Goal: Check status: Check status

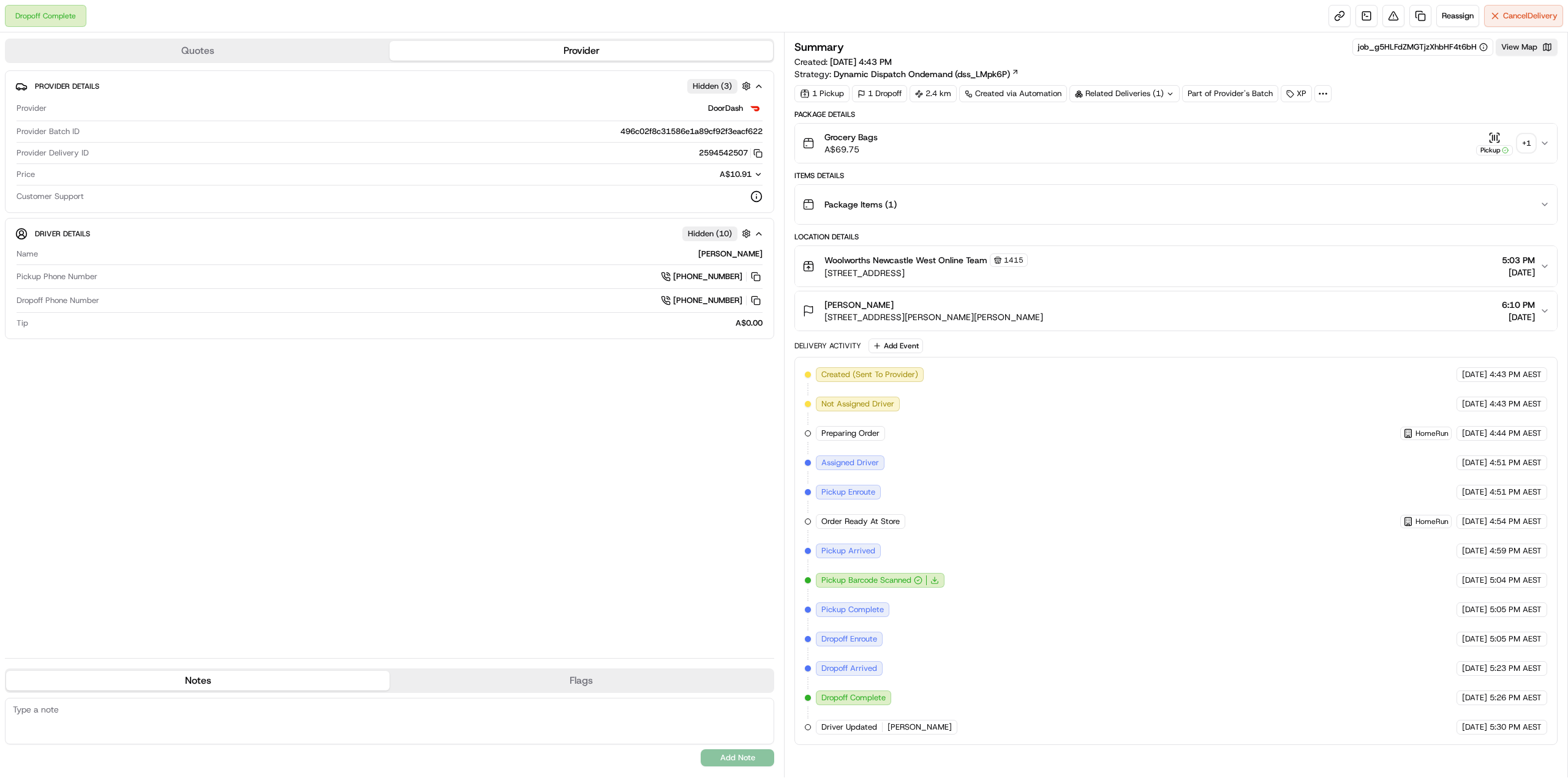
click at [1526, 141] on div "+ 1" at bounding box center [1526, 143] width 18 height 18
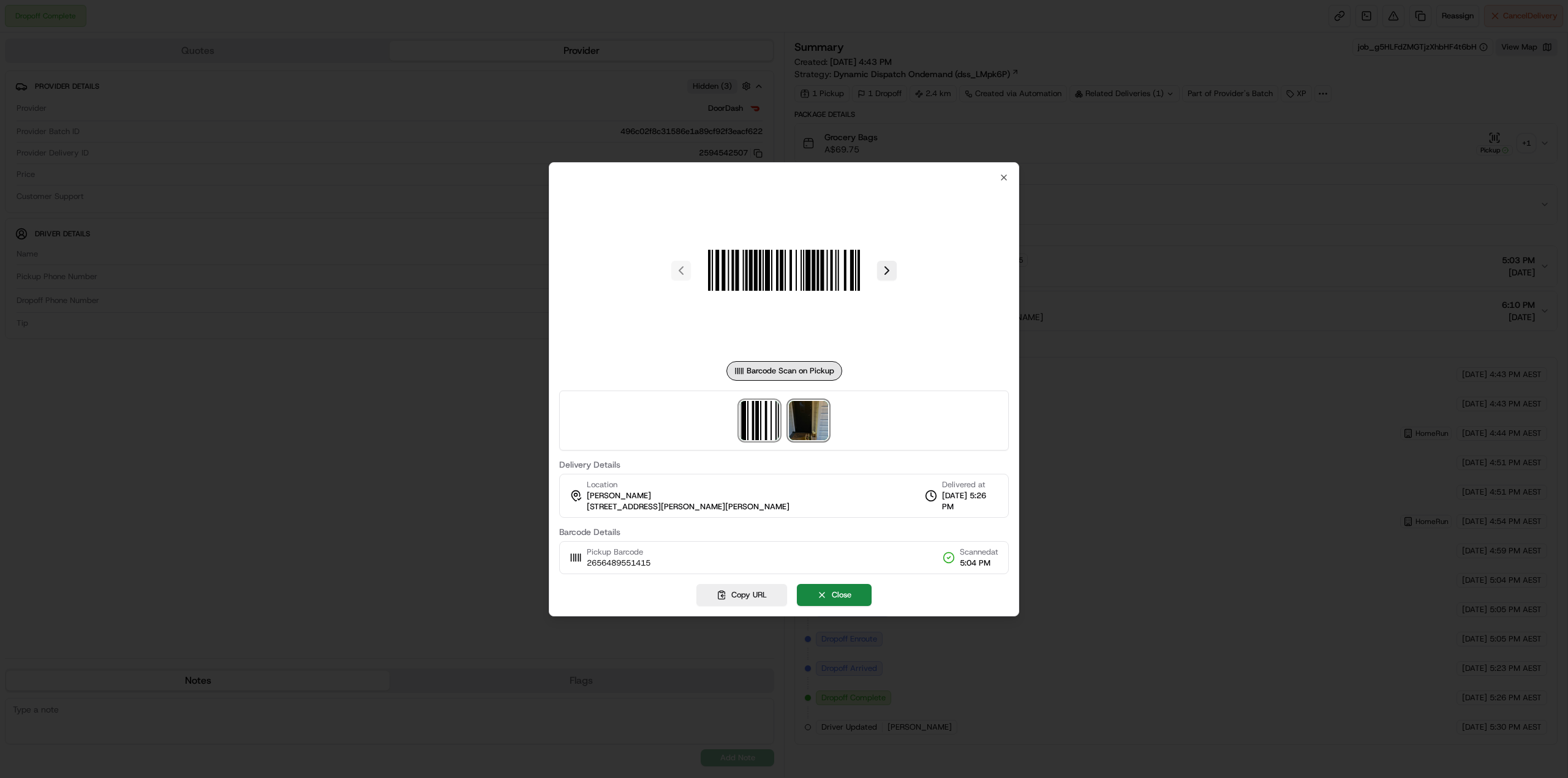
click at [818, 421] on img at bounding box center [808, 420] width 40 height 40
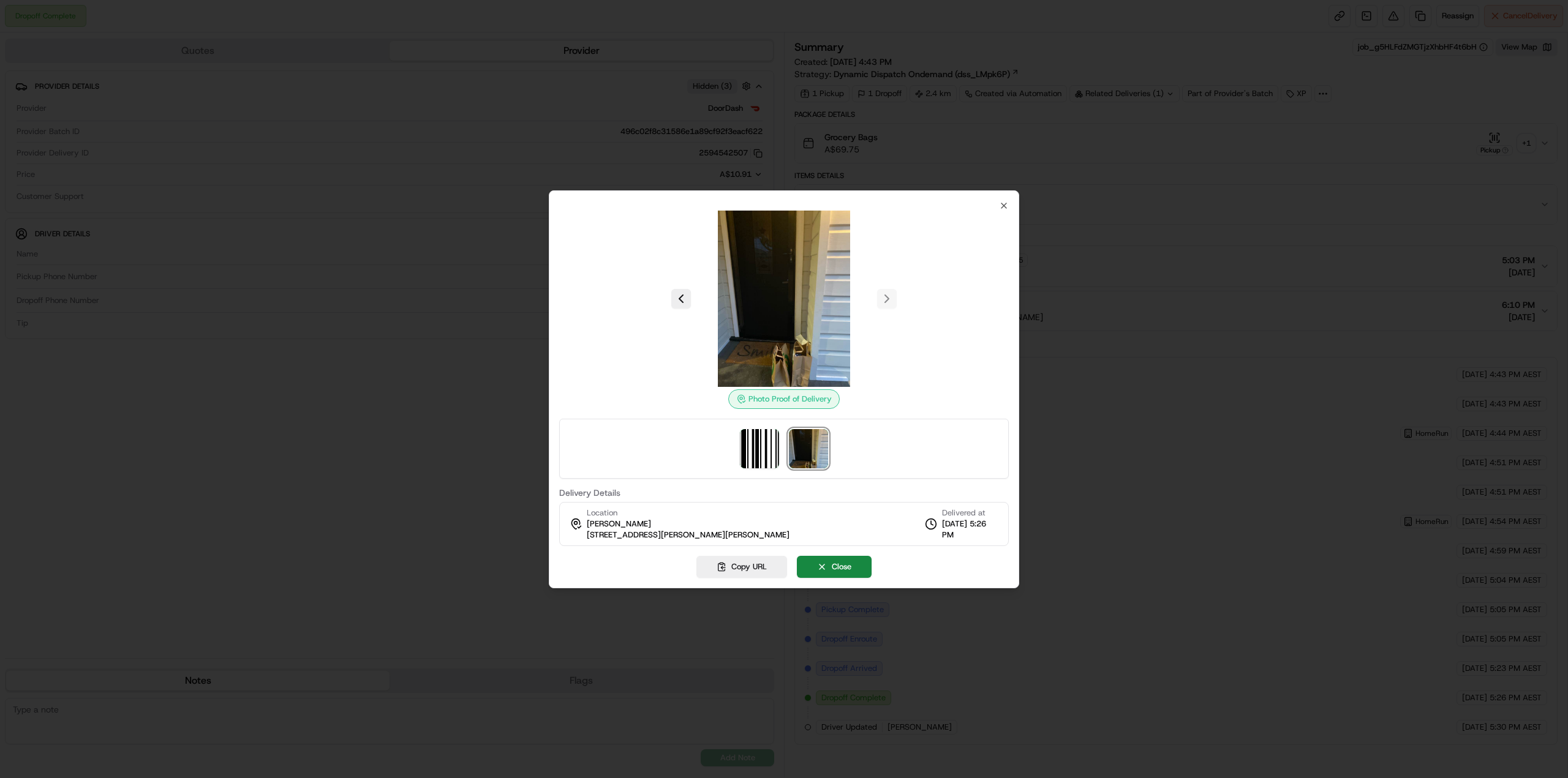
click at [1137, 360] on div at bounding box center [784, 389] width 1568 height 778
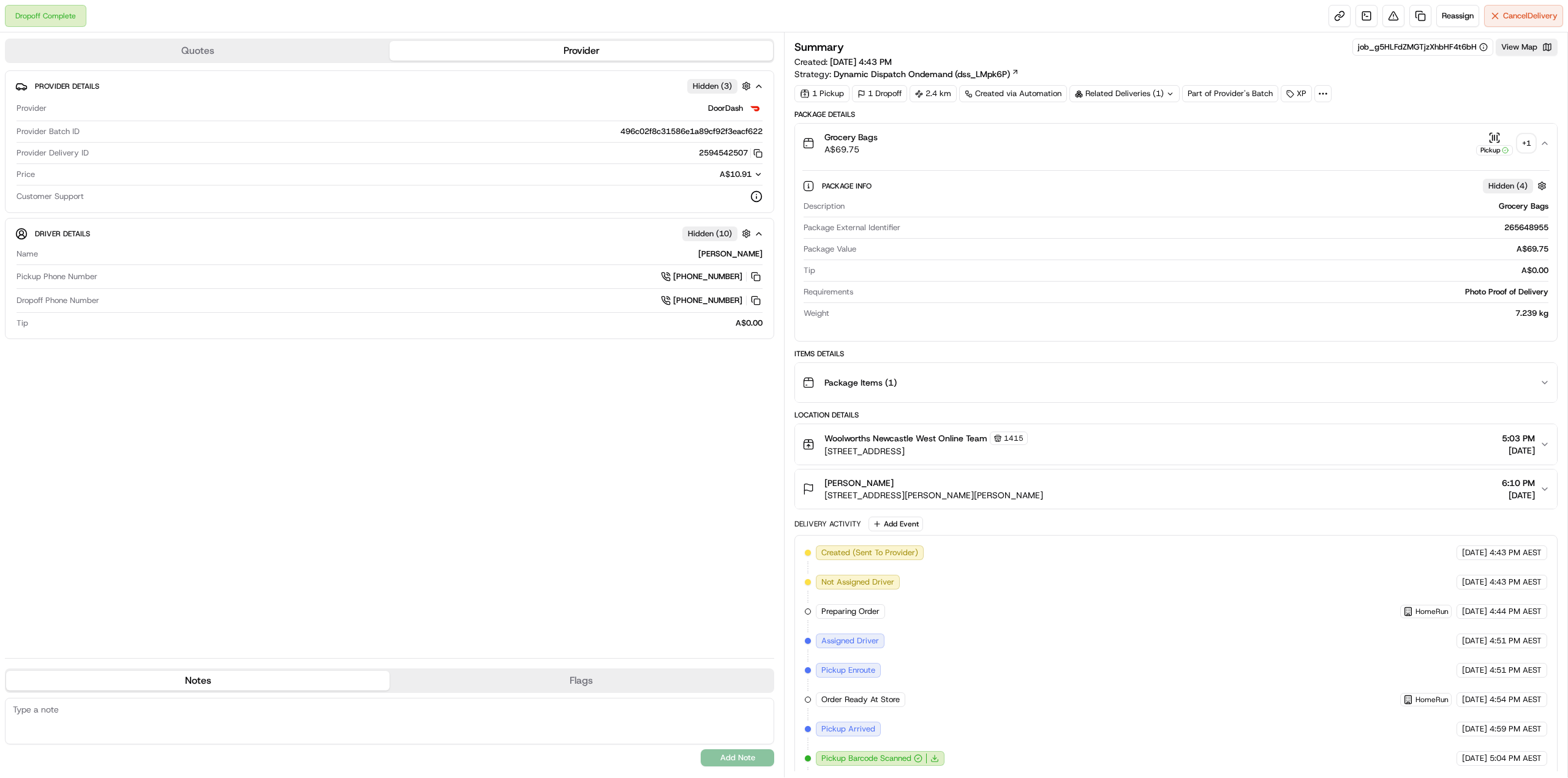
click at [1527, 138] on div "+ 1" at bounding box center [1526, 143] width 18 height 18
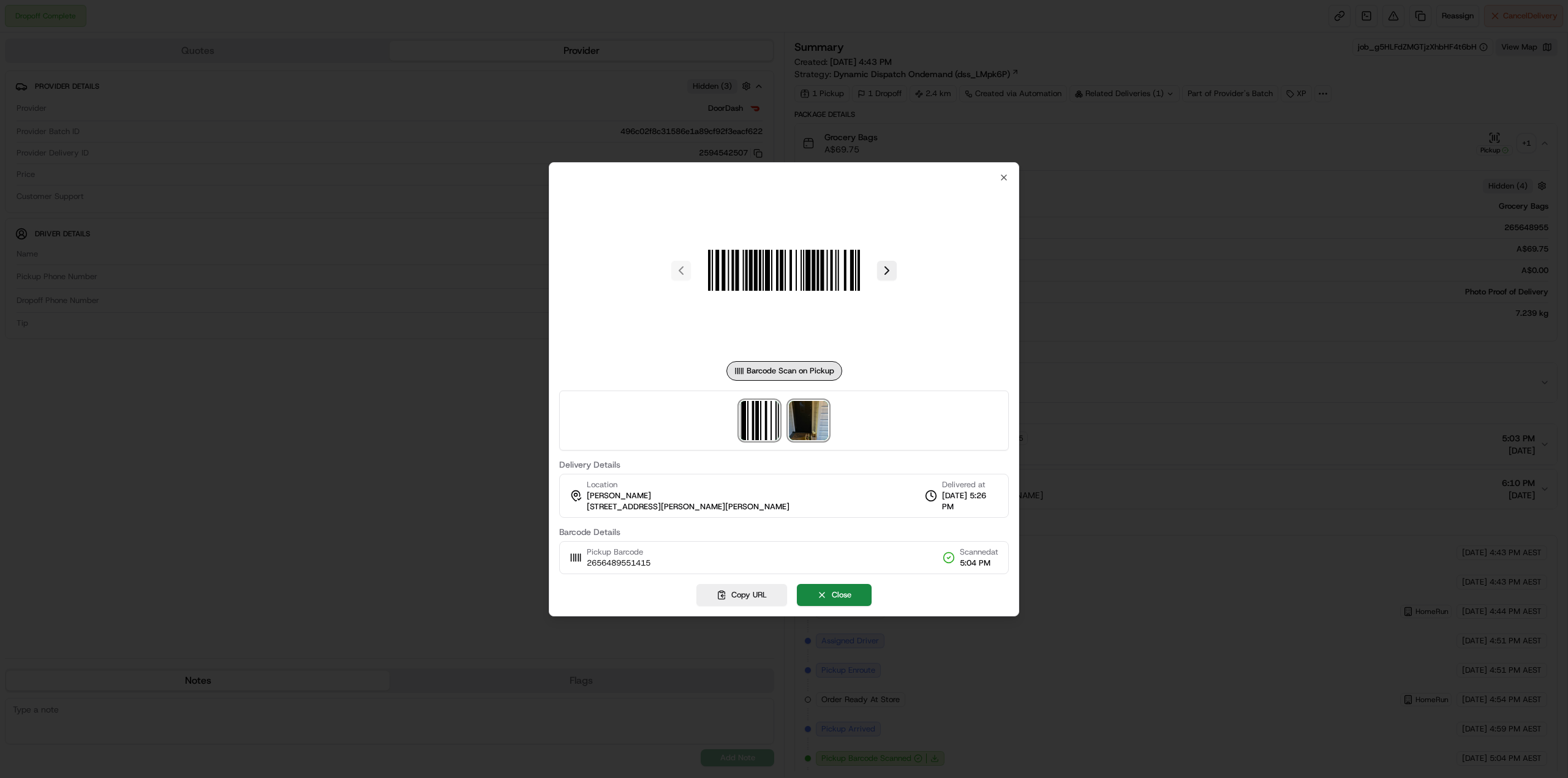
click at [814, 427] on img at bounding box center [808, 420] width 40 height 40
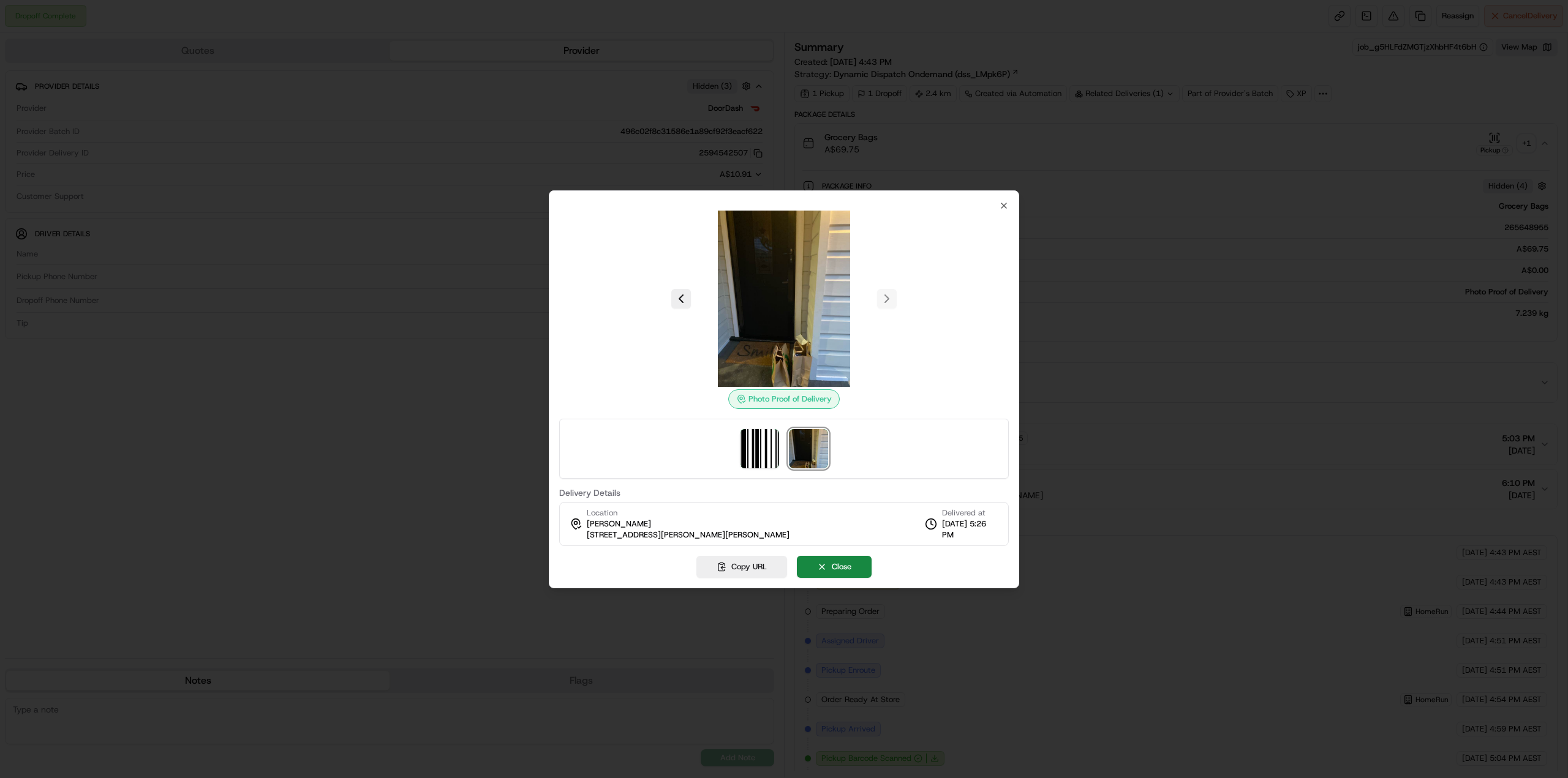
drag, startPoint x: 1306, startPoint y: 160, endPoint x: 1527, endPoint y: 137, distance: 222.2
click at [1310, 158] on div at bounding box center [784, 389] width 1568 height 778
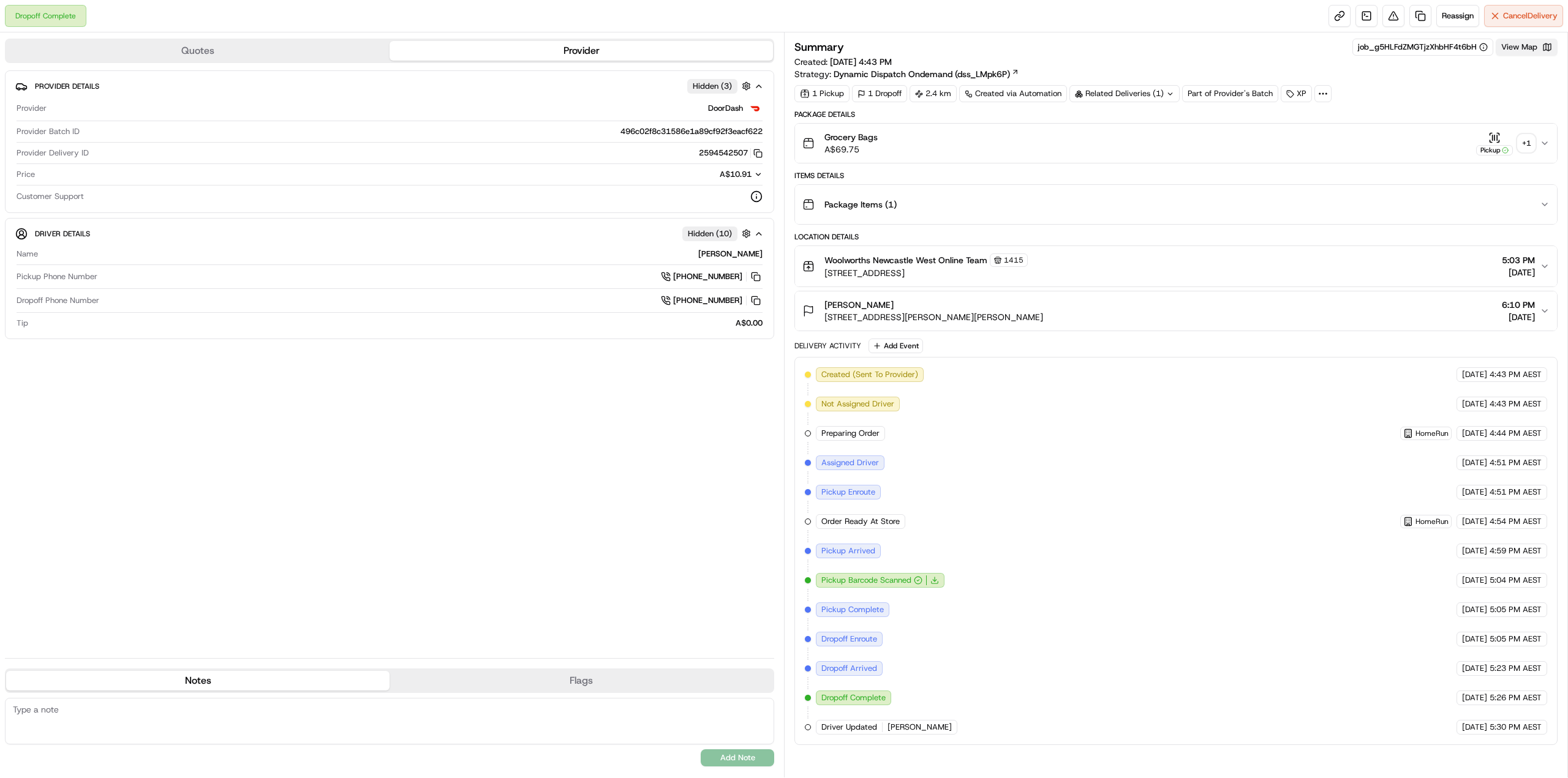
click at [1515, 54] on button "View Map" at bounding box center [1526, 47] width 62 height 18
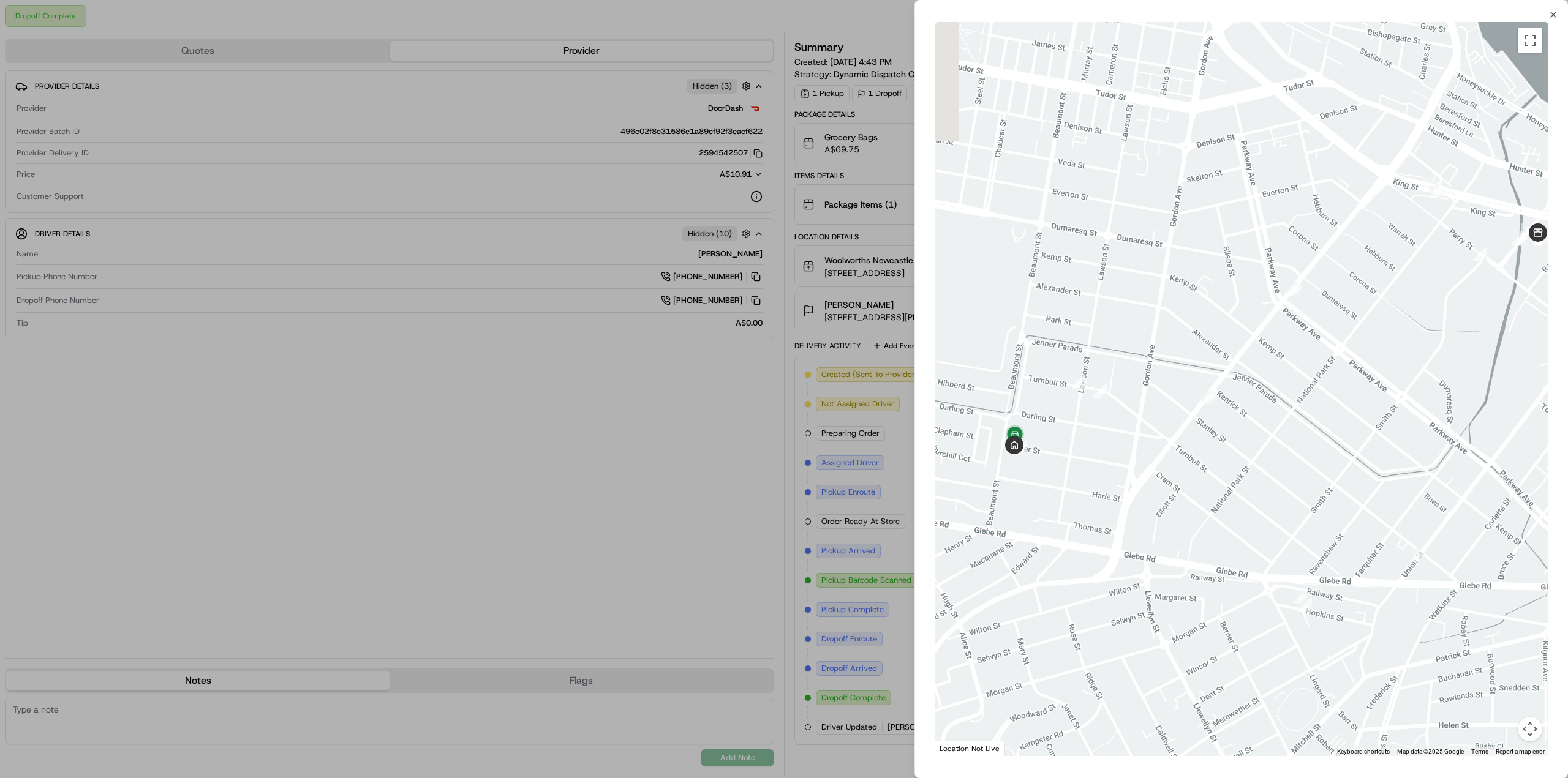
drag, startPoint x: 1039, startPoint y: 459, endPoint x: 1070, endPoint y: 466, distance: 31.8
click at [1070, 466] on div at bounding box center [1241, 389] width 613 height 734
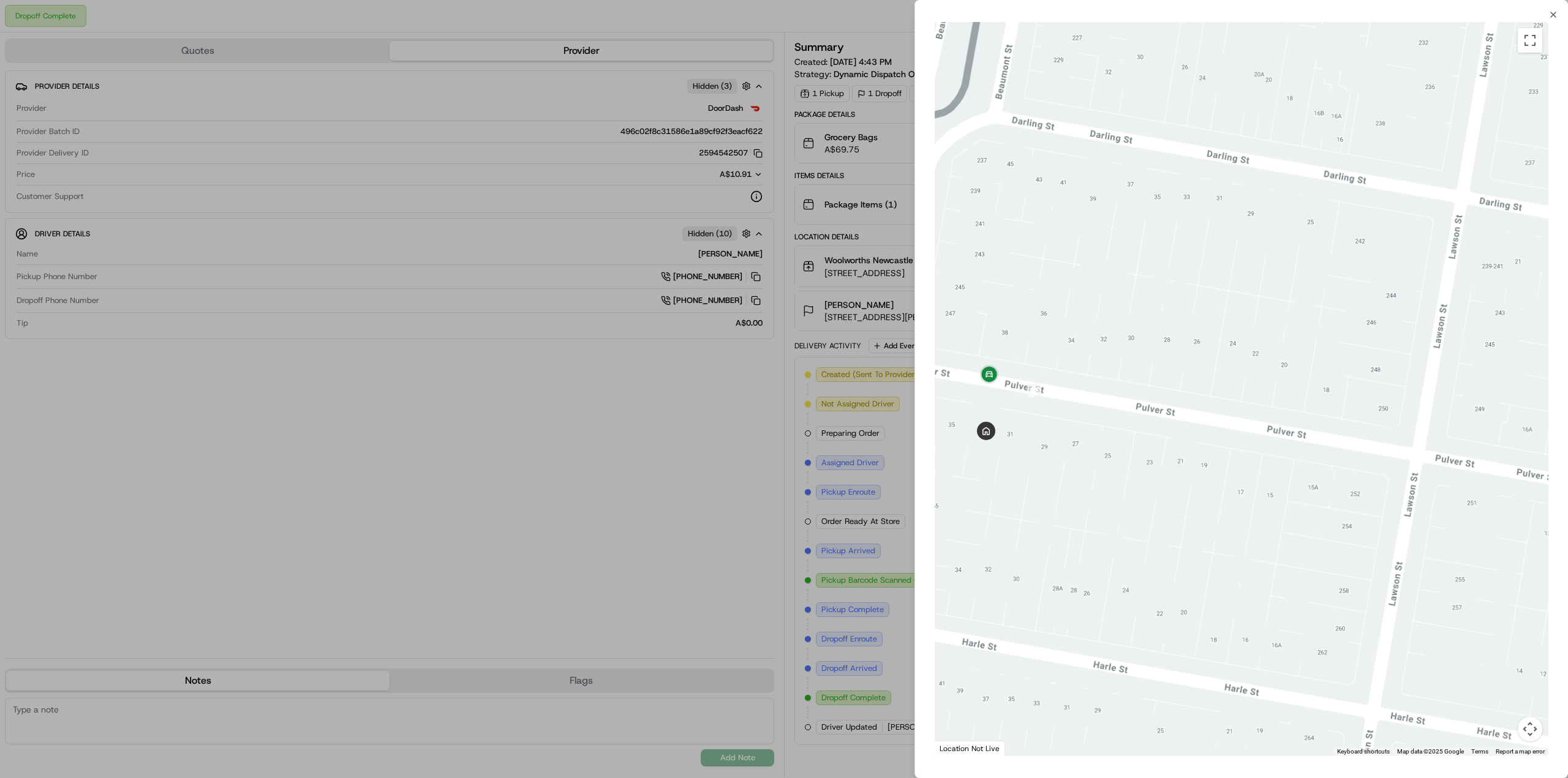
drag, startPoint x: 1042, startPoint y: 460, endPoint x: 1135, endPoint y: 501, distance: 101.6
click at [1135, 501] on div at bounding box center [1241, 389] width 613 height 734
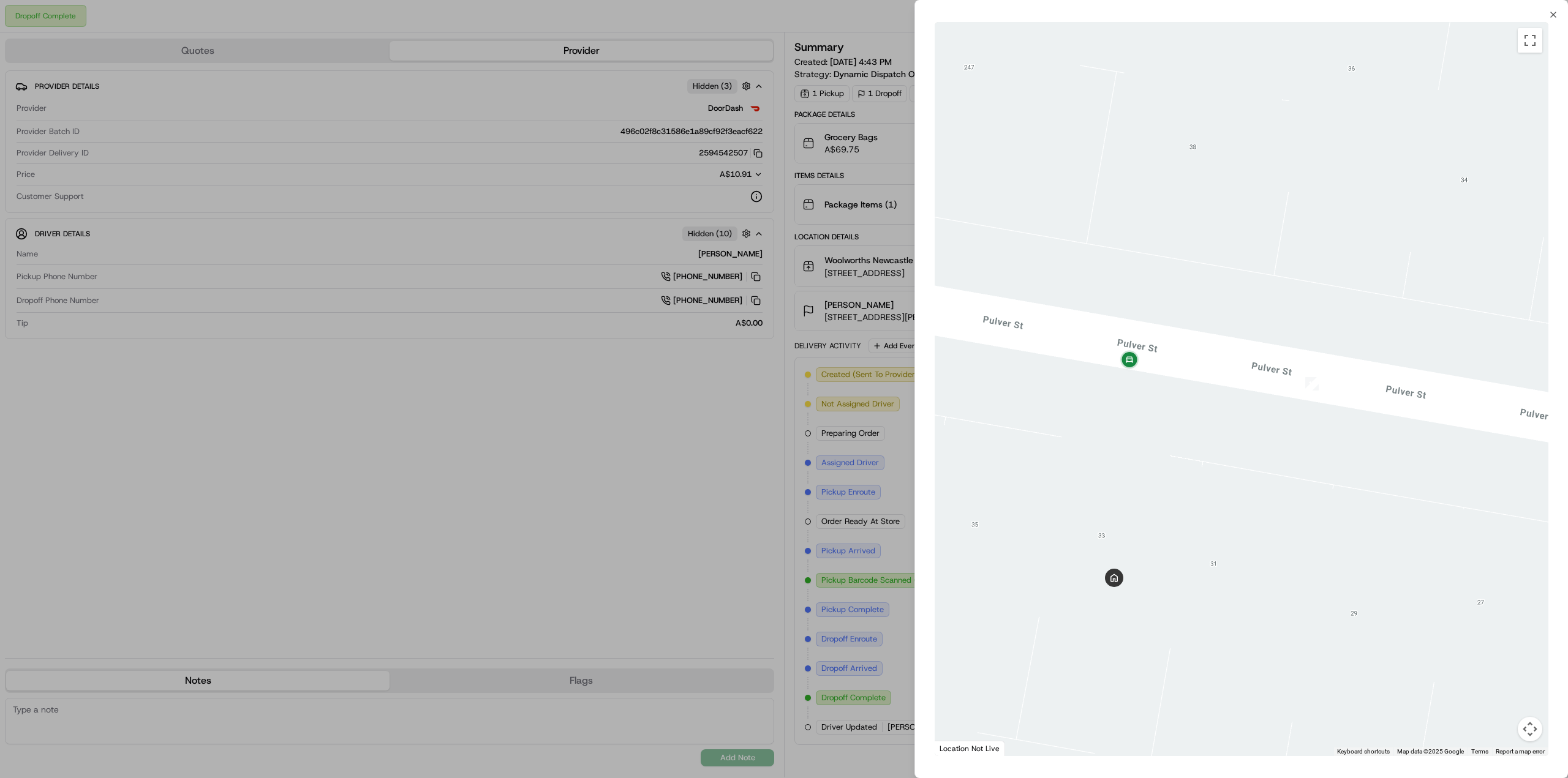
click at [866, 434] on div at bounding box center [784, 389] width 1568 height 778
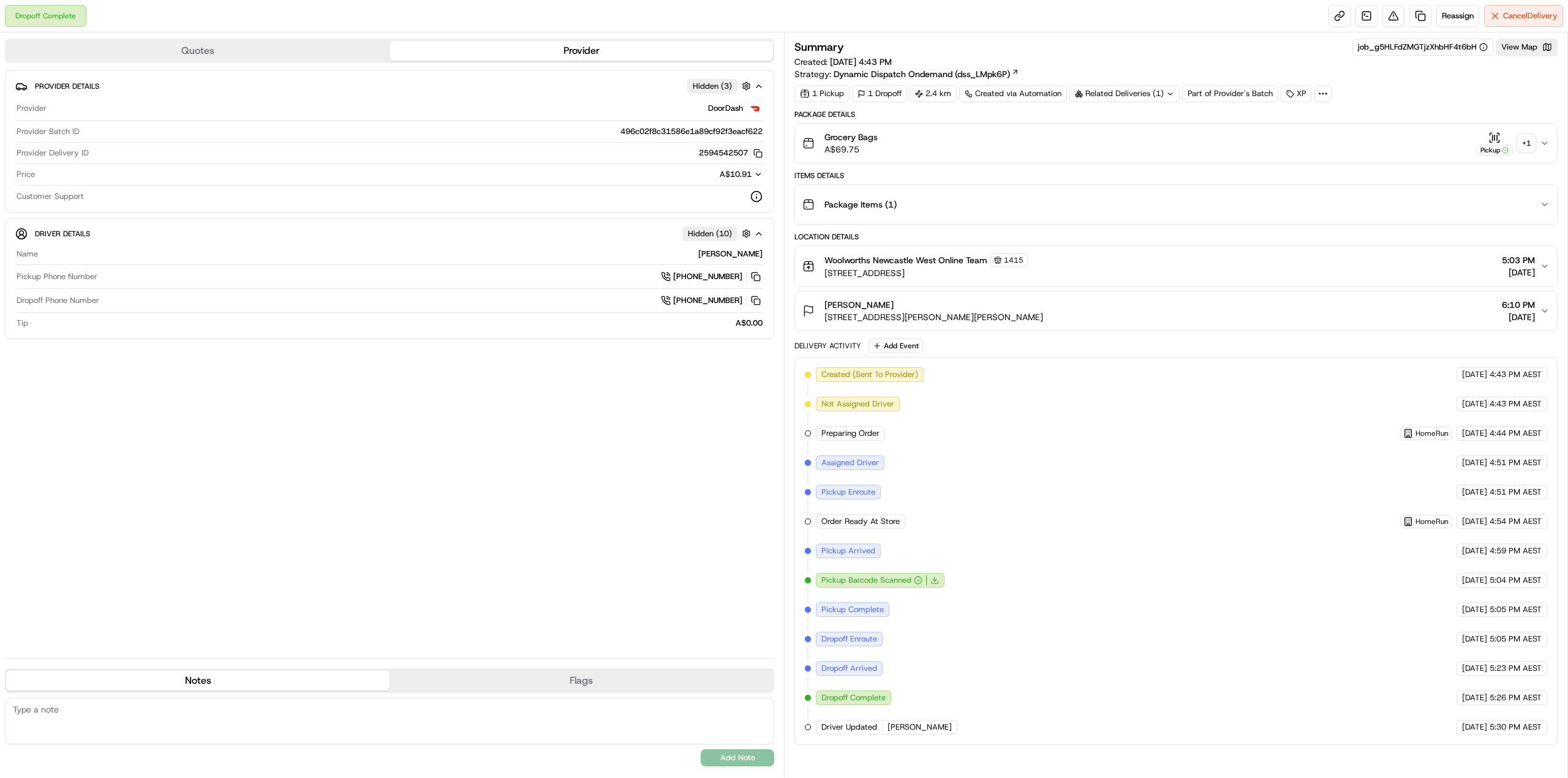
click at [1529, 136] on div "+ 1" at bounding box center [1526, 143] width 18 height 18
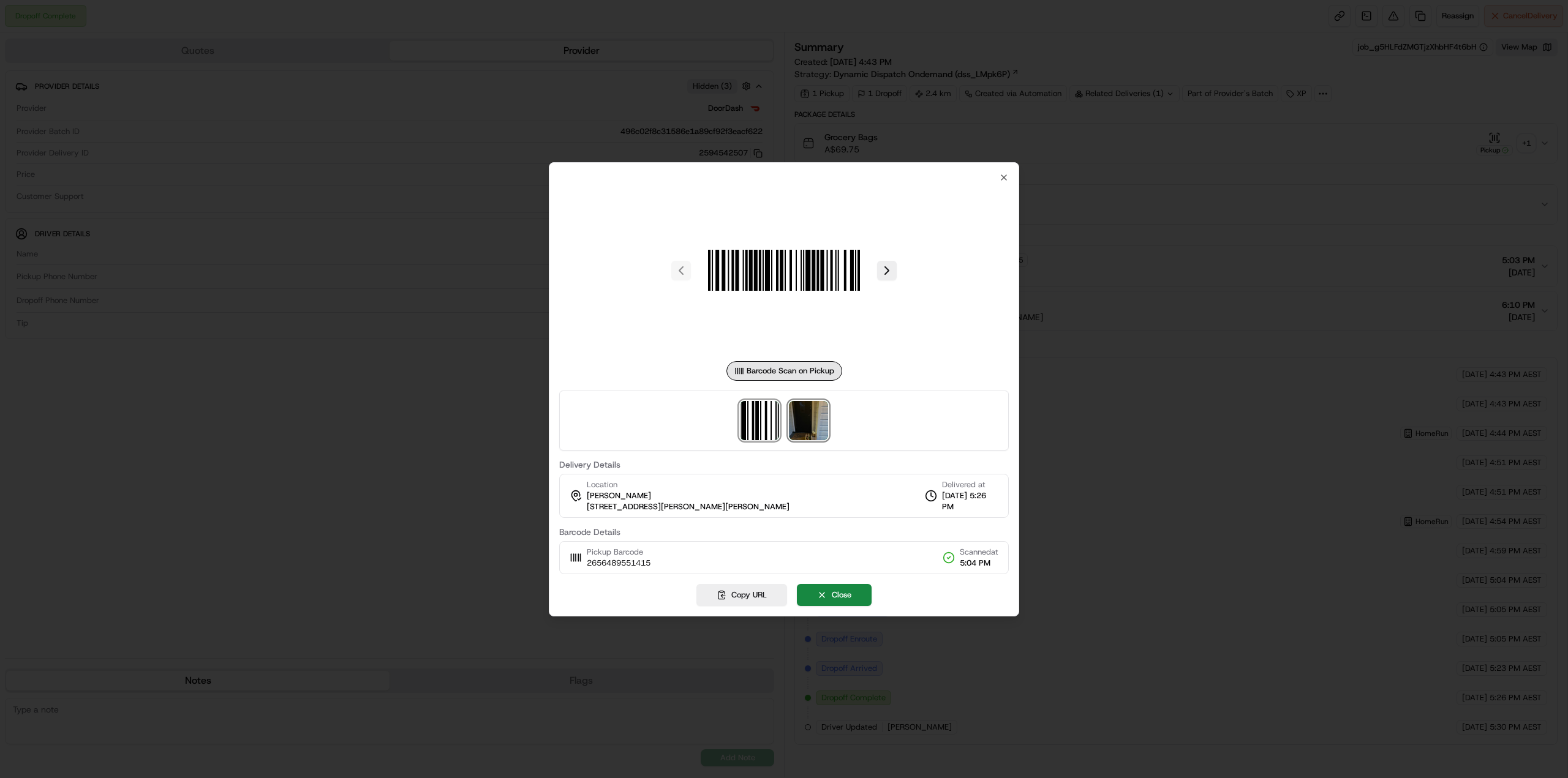
click at [795, 433] on img at bounding box center [808, 420] width 40 height 40
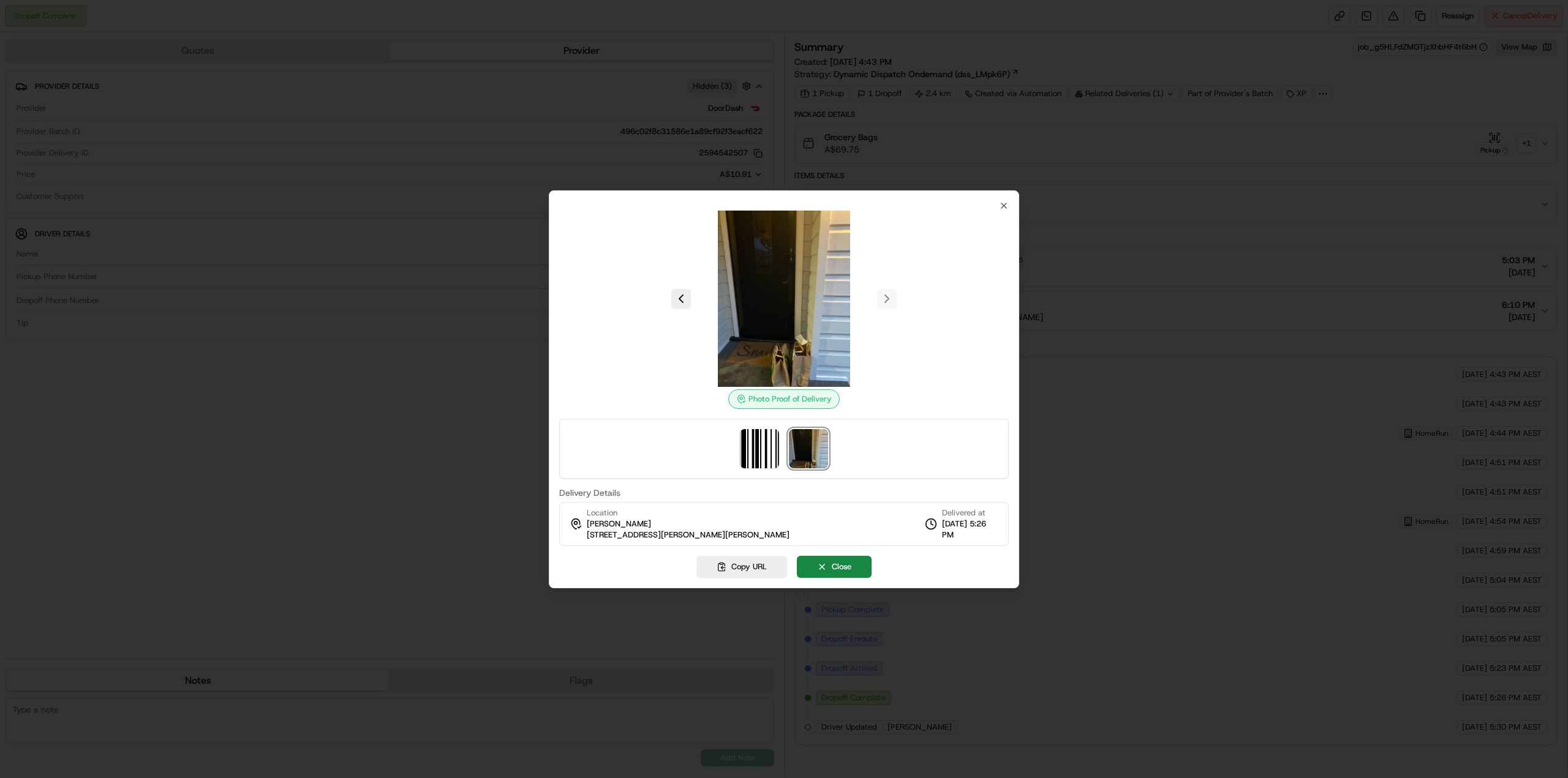
click at [834, 66] on div at bounding box center [784, 389] width 1568 height 778
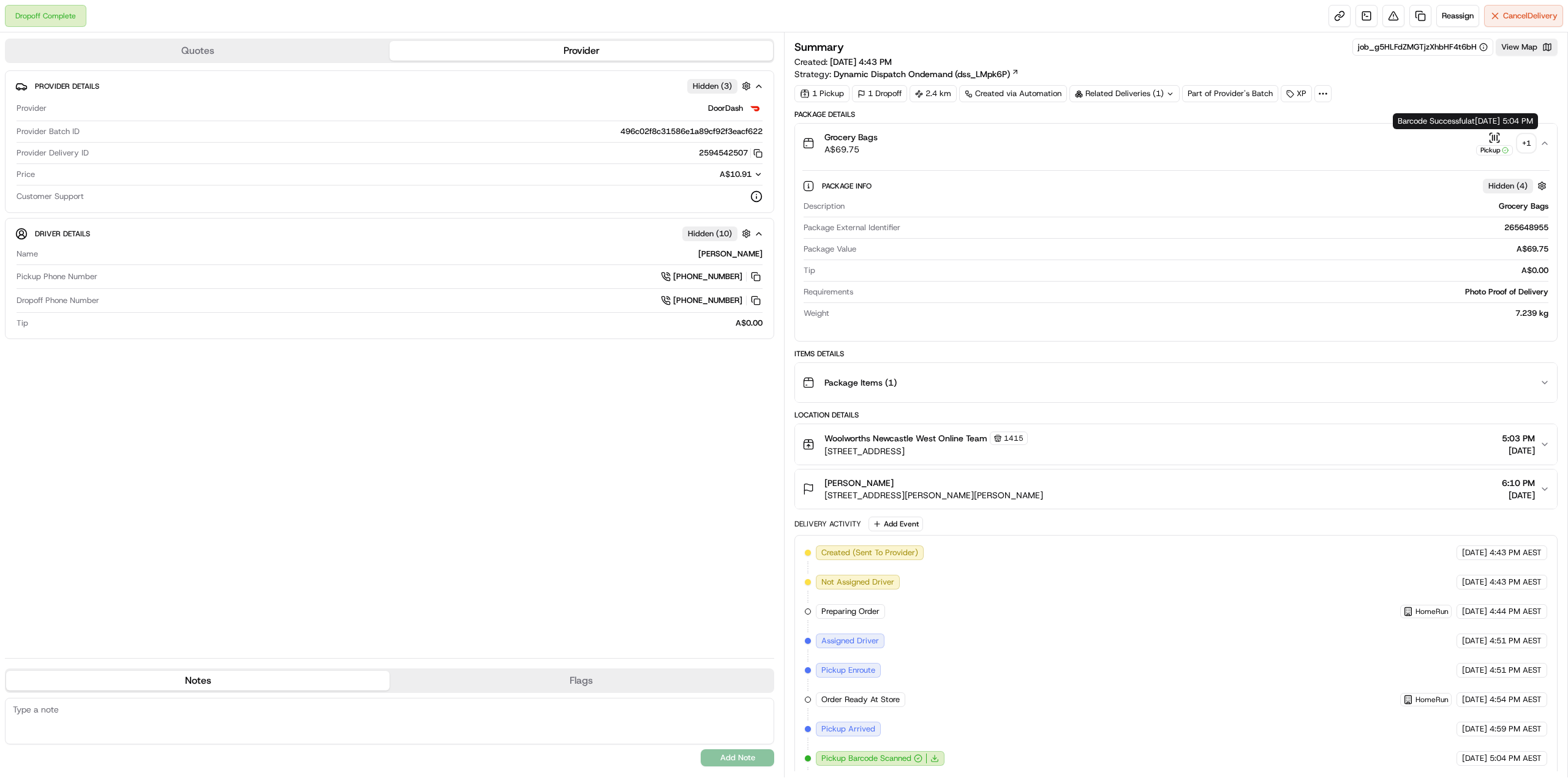
click at [1525, 141] on div "+ 1" at bounding box center [1526, 143] width 18 height 18
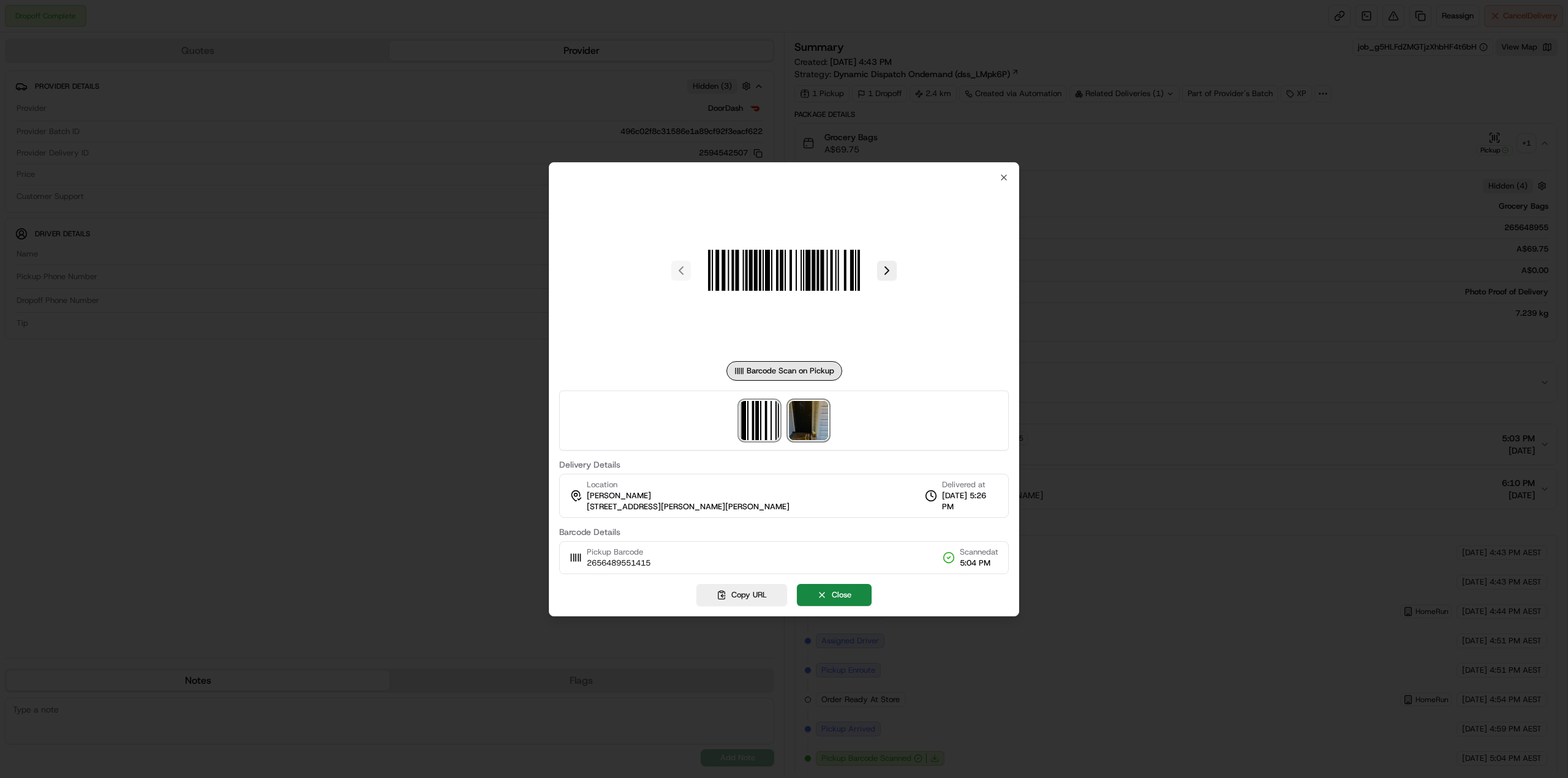
click at [798, 420] on img at bounding box center [808, 420] width 40 height 40
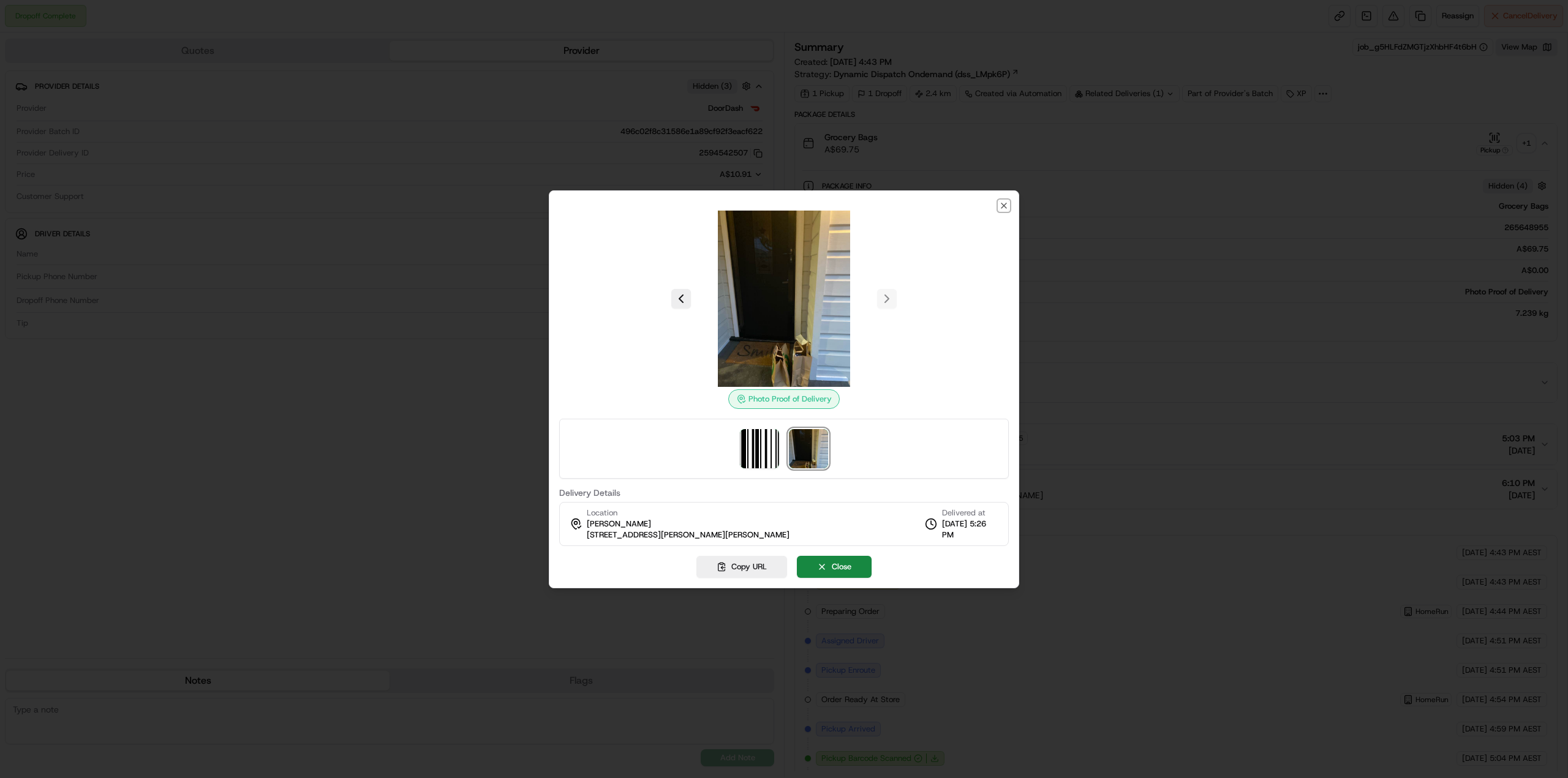
click at [1004, 207] on icon "button" at bounding box center [1004, 206] width 10 height 10
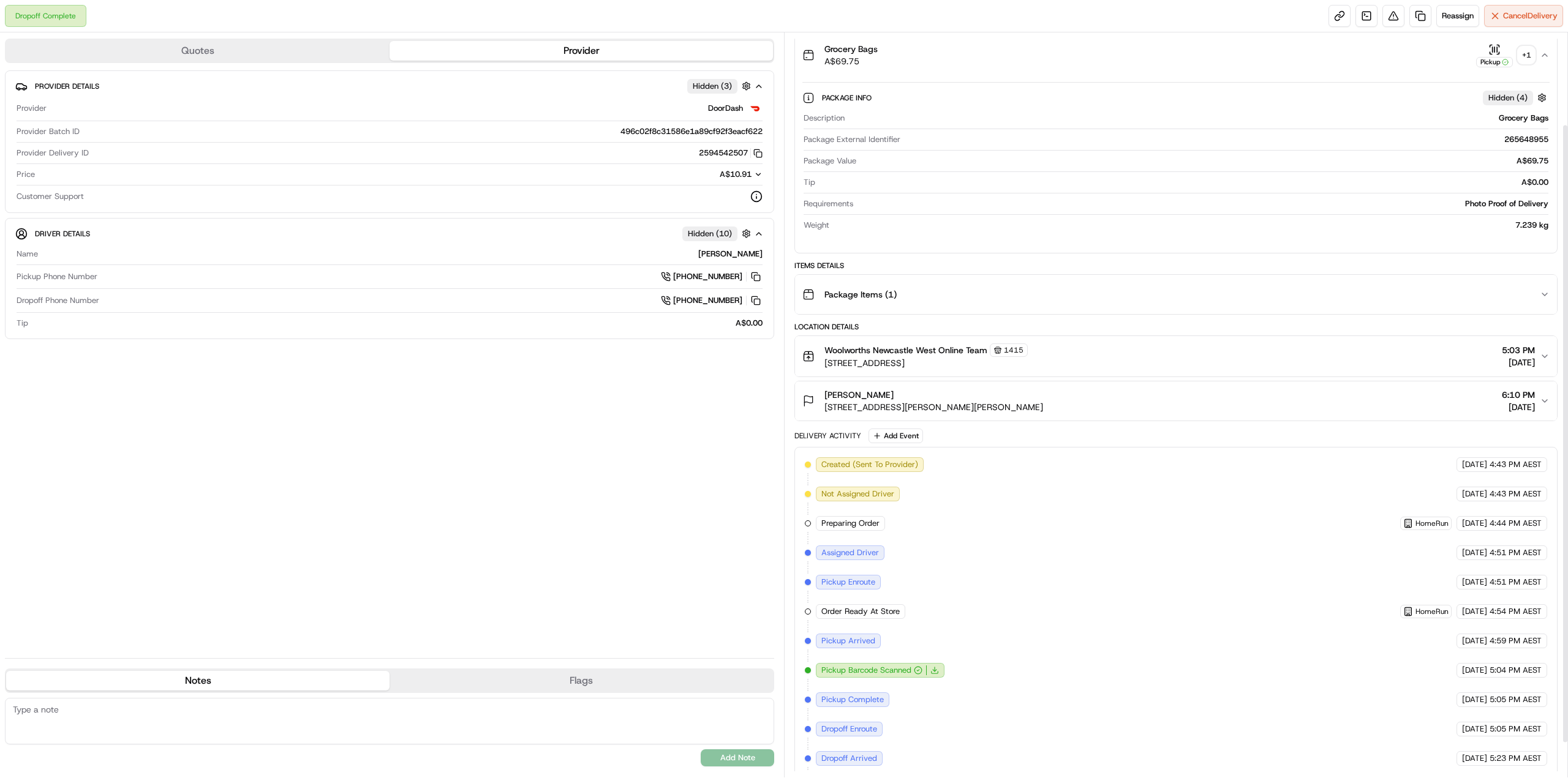
scroll to position [152, 0]
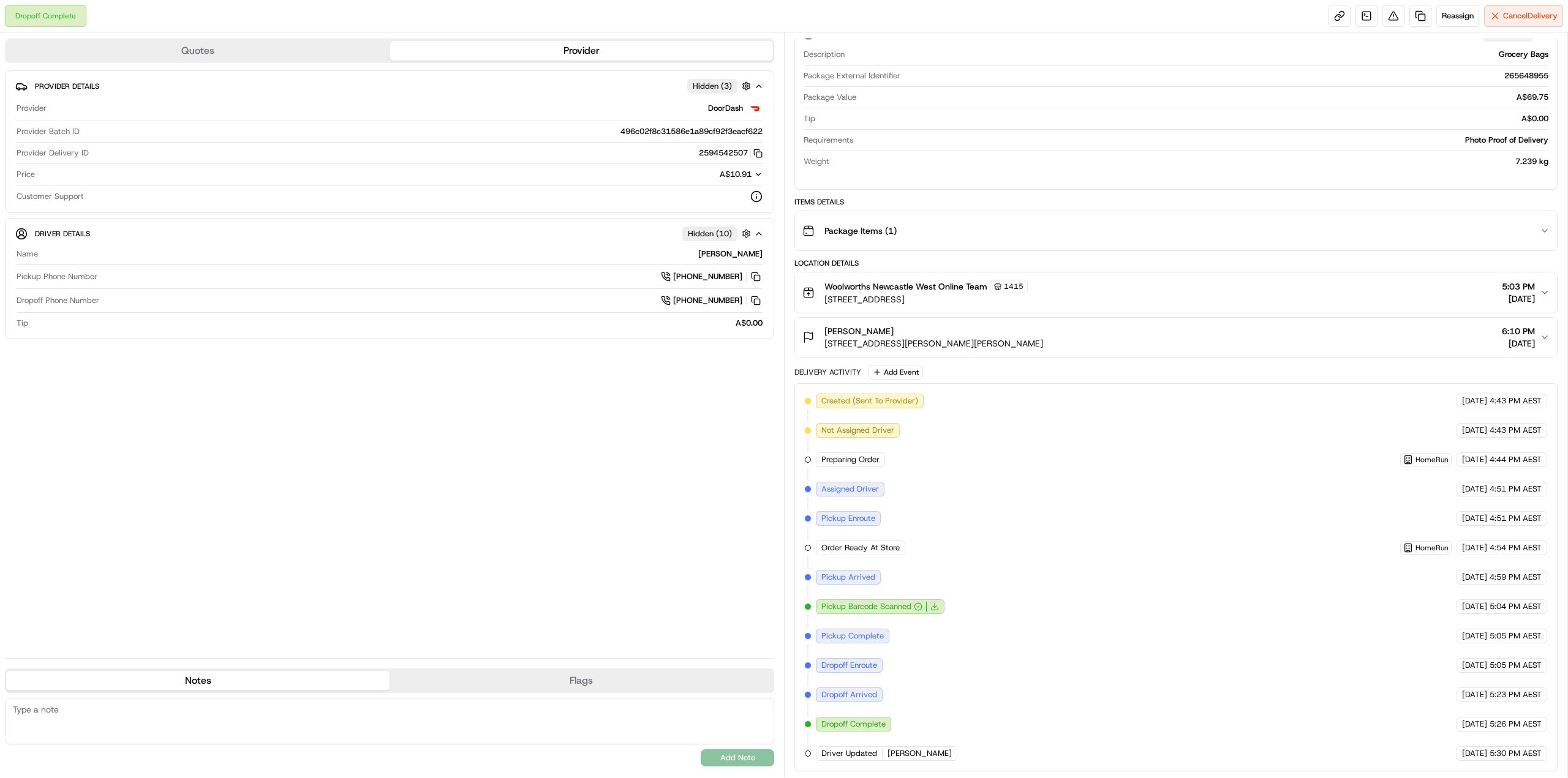
click at [836, 489] on span "Assigned Driver" at bounding box center [850, 489] width 57 height 11
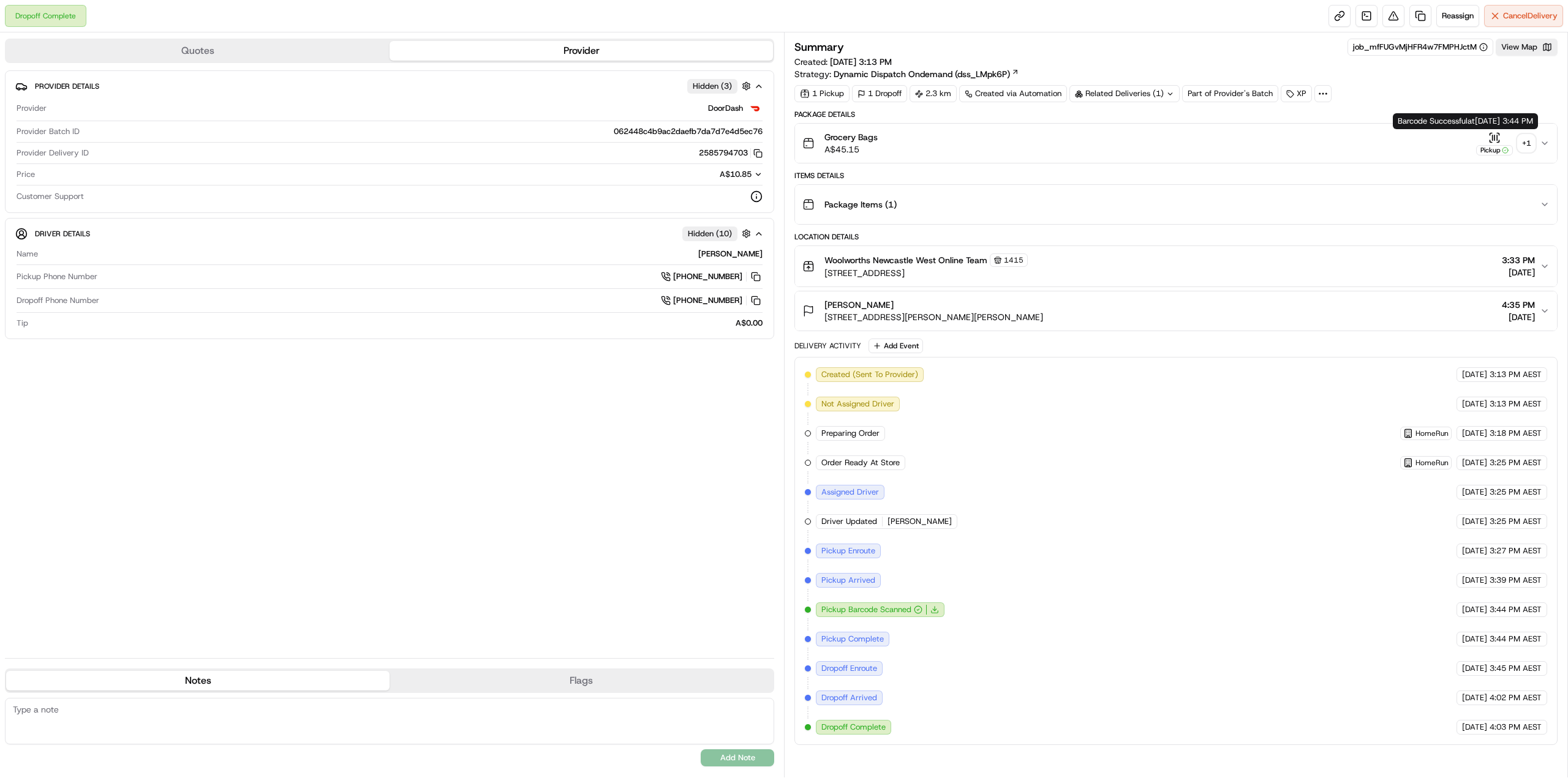
click at [1518, 141] on div "+ 1" at bounding box center [1526, 143] width 18 height 18
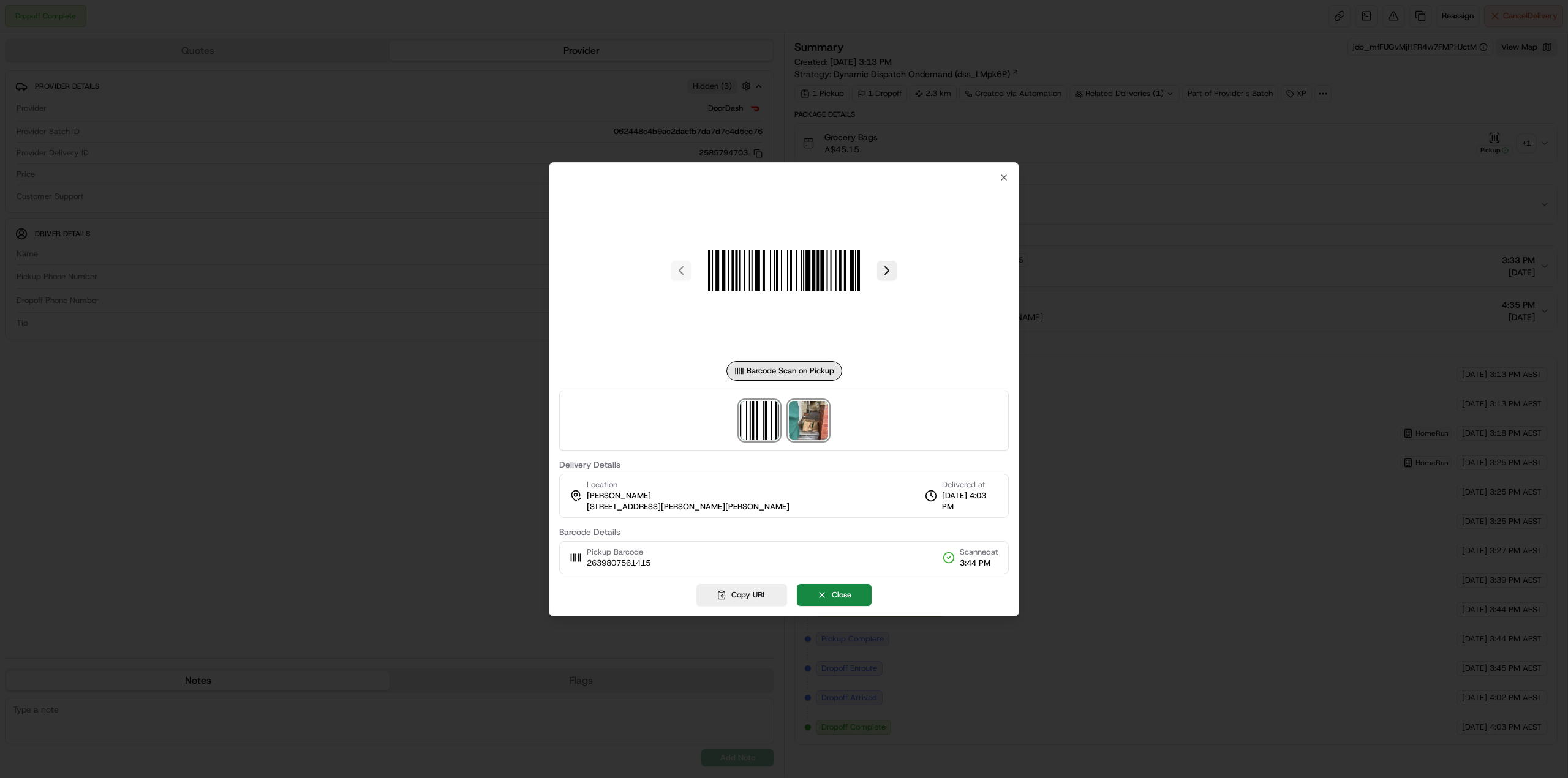
click at [811, 420] on img at bounding box center [808, 420] width 40 height 40
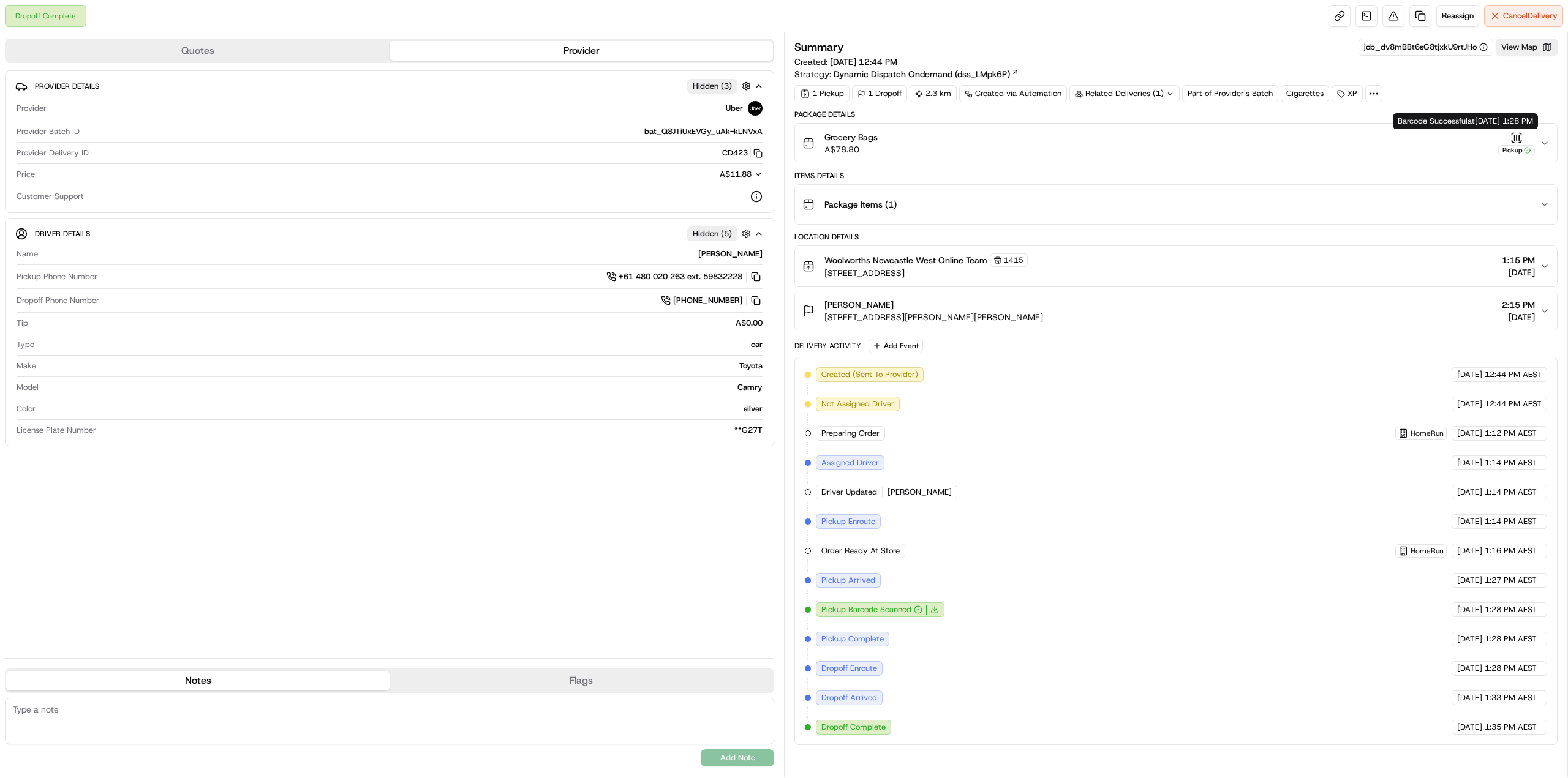
click at [1524, 134] on div "Pickup" at bounding box center [1516, 144] width 37 height 24
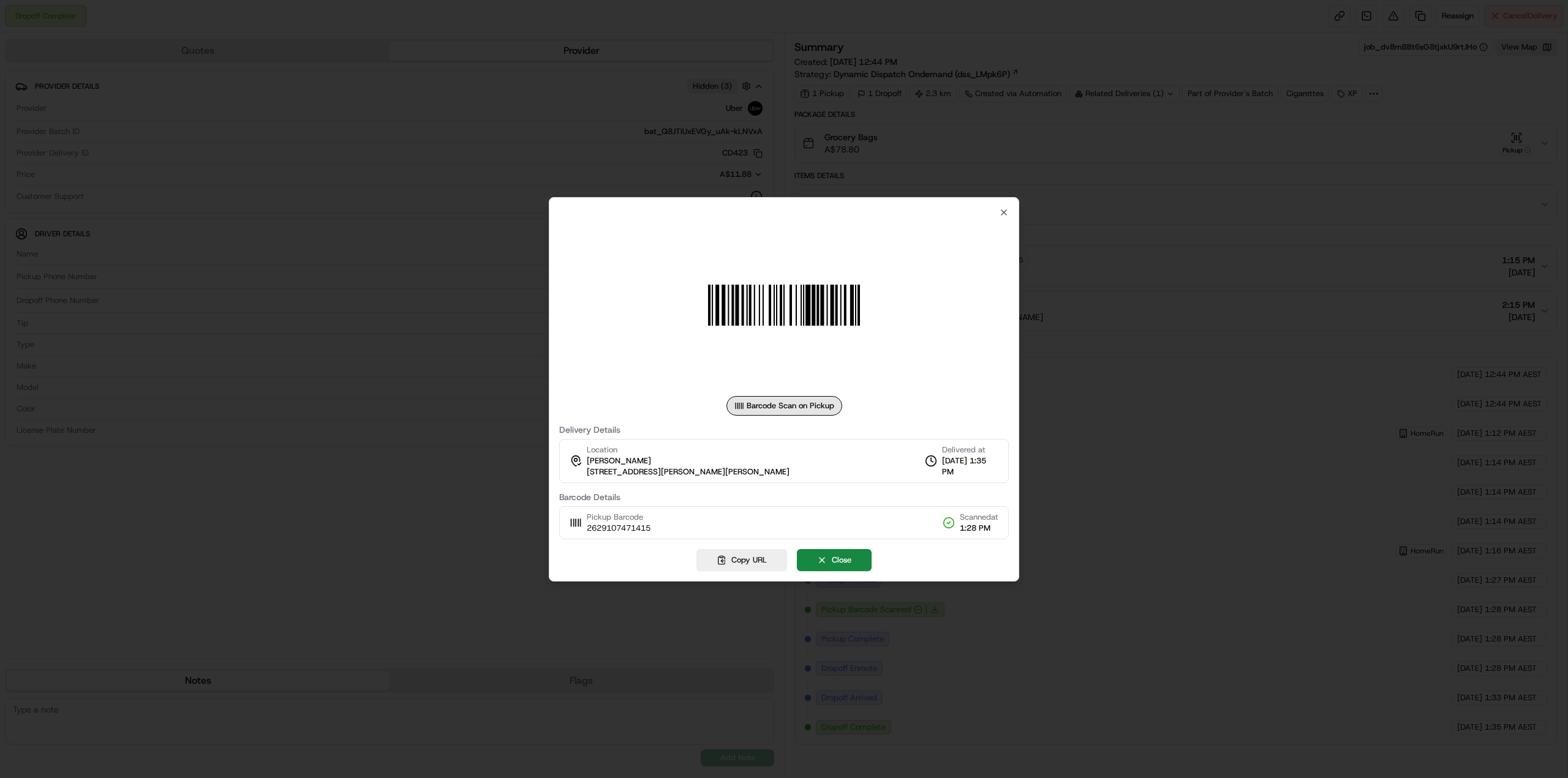
click at [992, 306] on div at bounding box center [783, 305] width 449 height 176
drag, startPoint x: 410, startPoint y: 147, endPoint x: 409, endPoint y: 140, distance: 7.1
click at [410, 147] on div at bounding box center [784, 389] width 1568 height 778
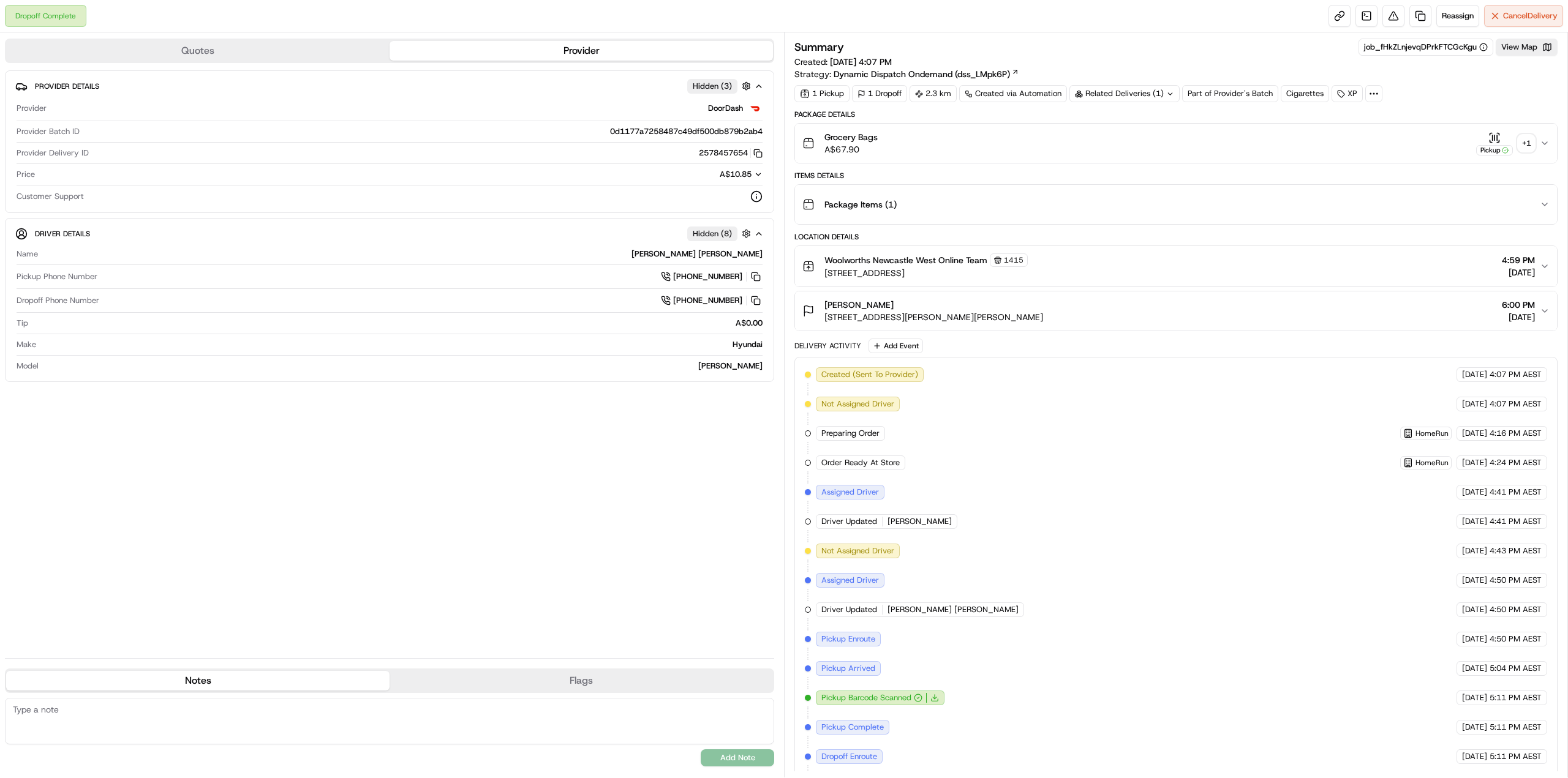
click at [1538, 147] on div "Grocery Bags A$67.90 Pickup + 1" at bounding box center [1171, 143] width 738 height 25
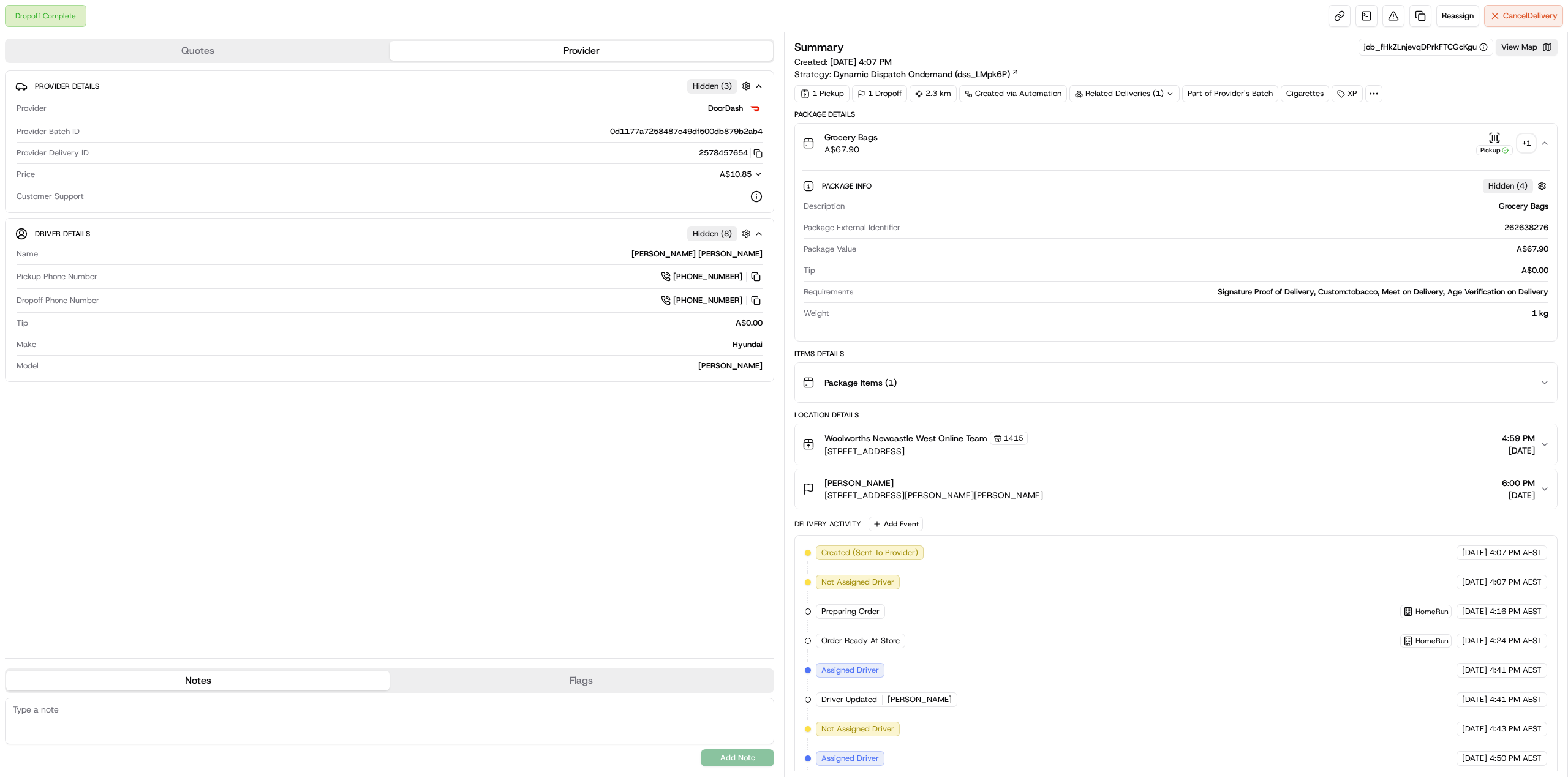
click at [1529, 147] on div "+ 1" at bounding box center [1526, 143] width 18 height 18
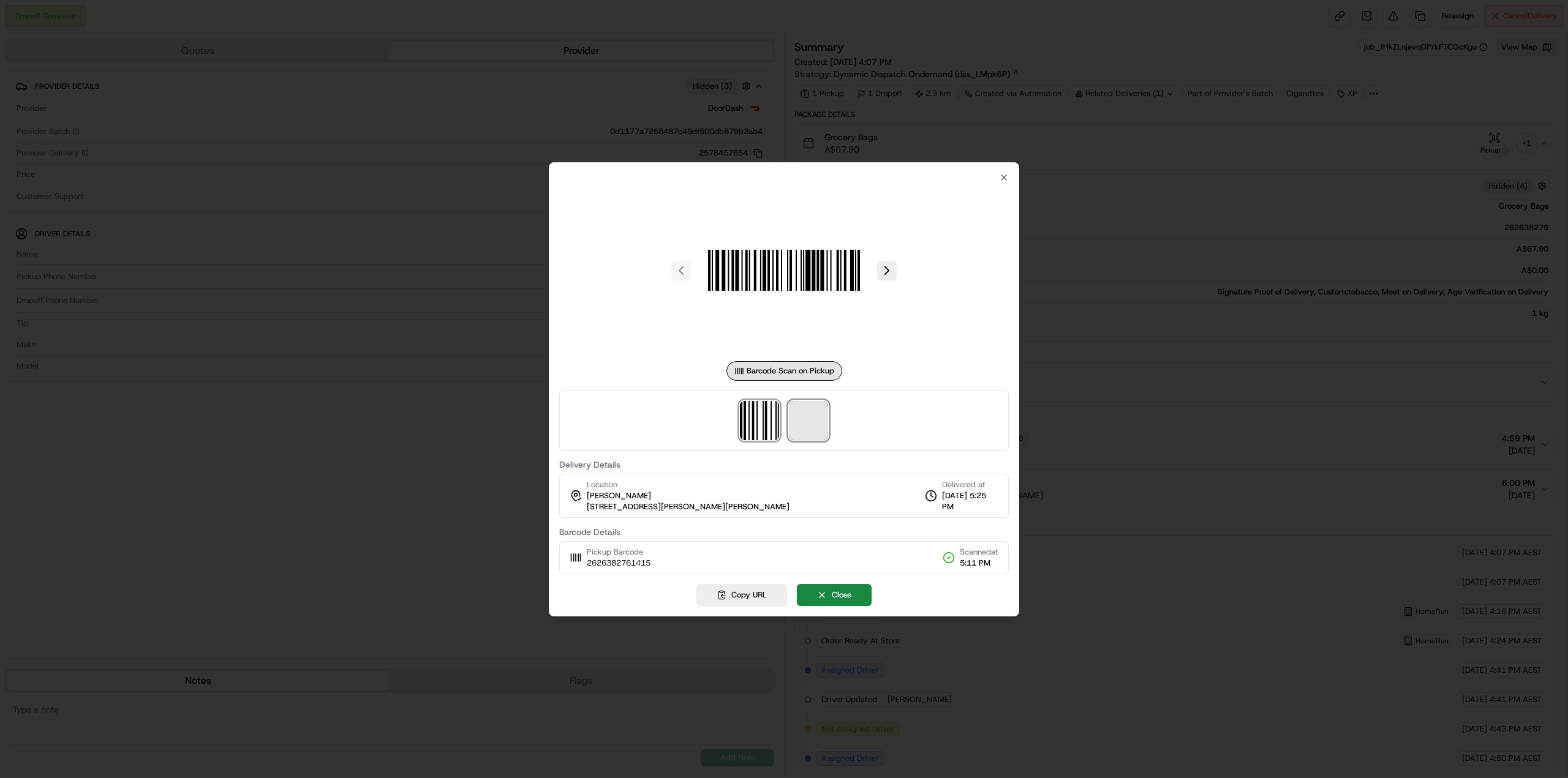
click at [822, 418] on span at bounding box center [808, 420] width 40 height 40
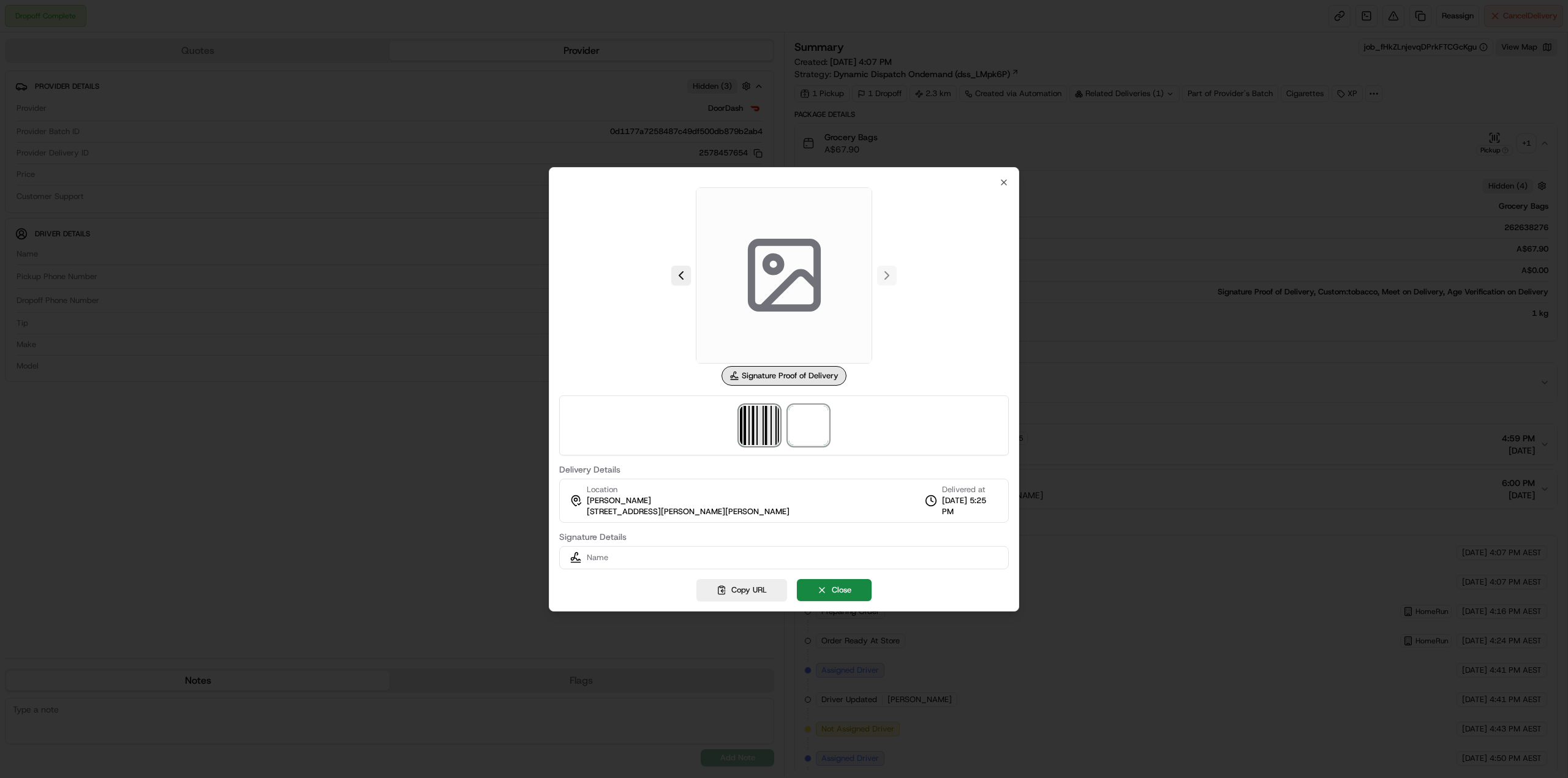
click at [766, 423] on img at bounding box center [759, 425] width 40 height 40
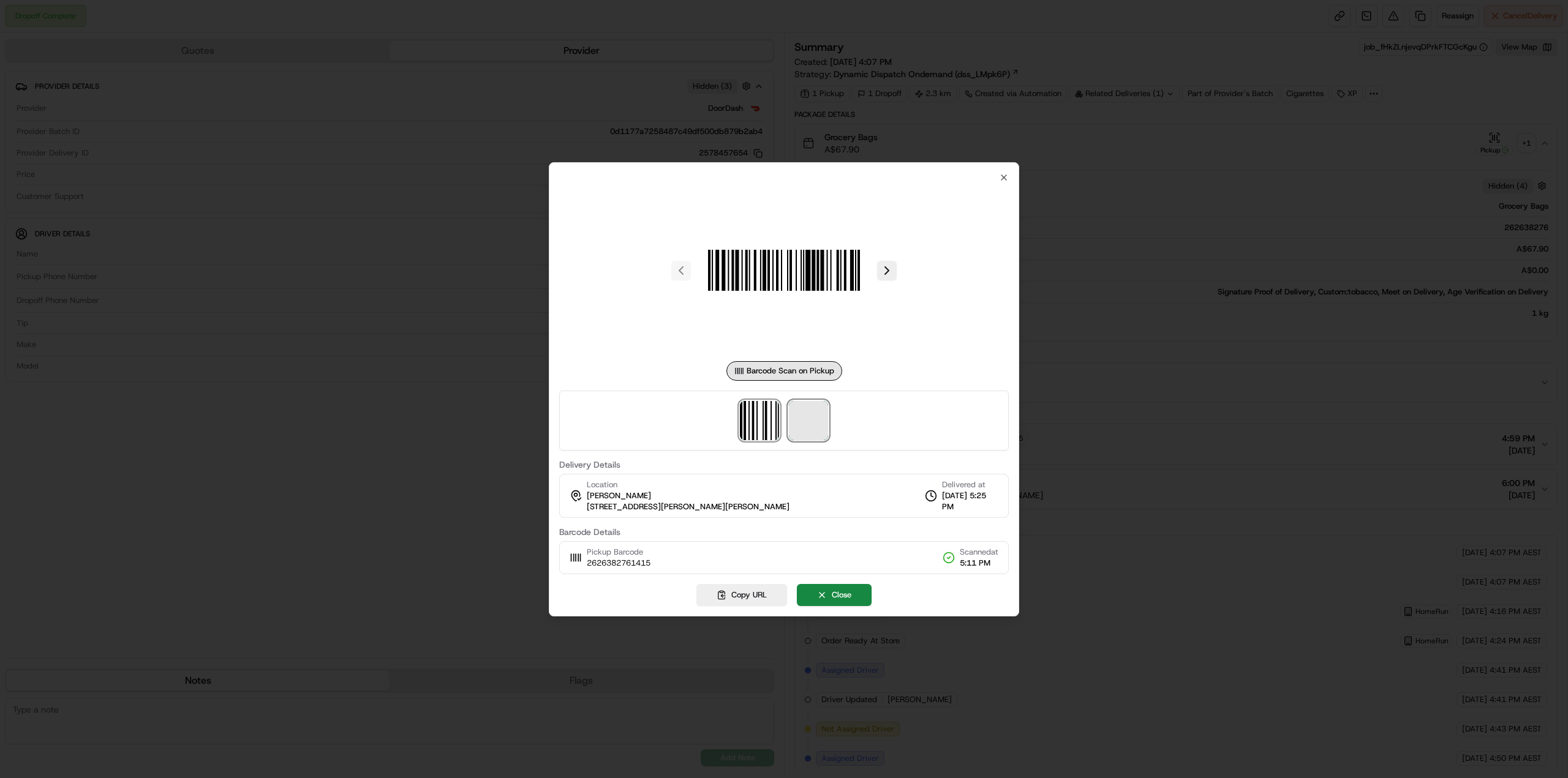
click at [807, 426] on span at bounding box center [808, 420] width 40 height 40
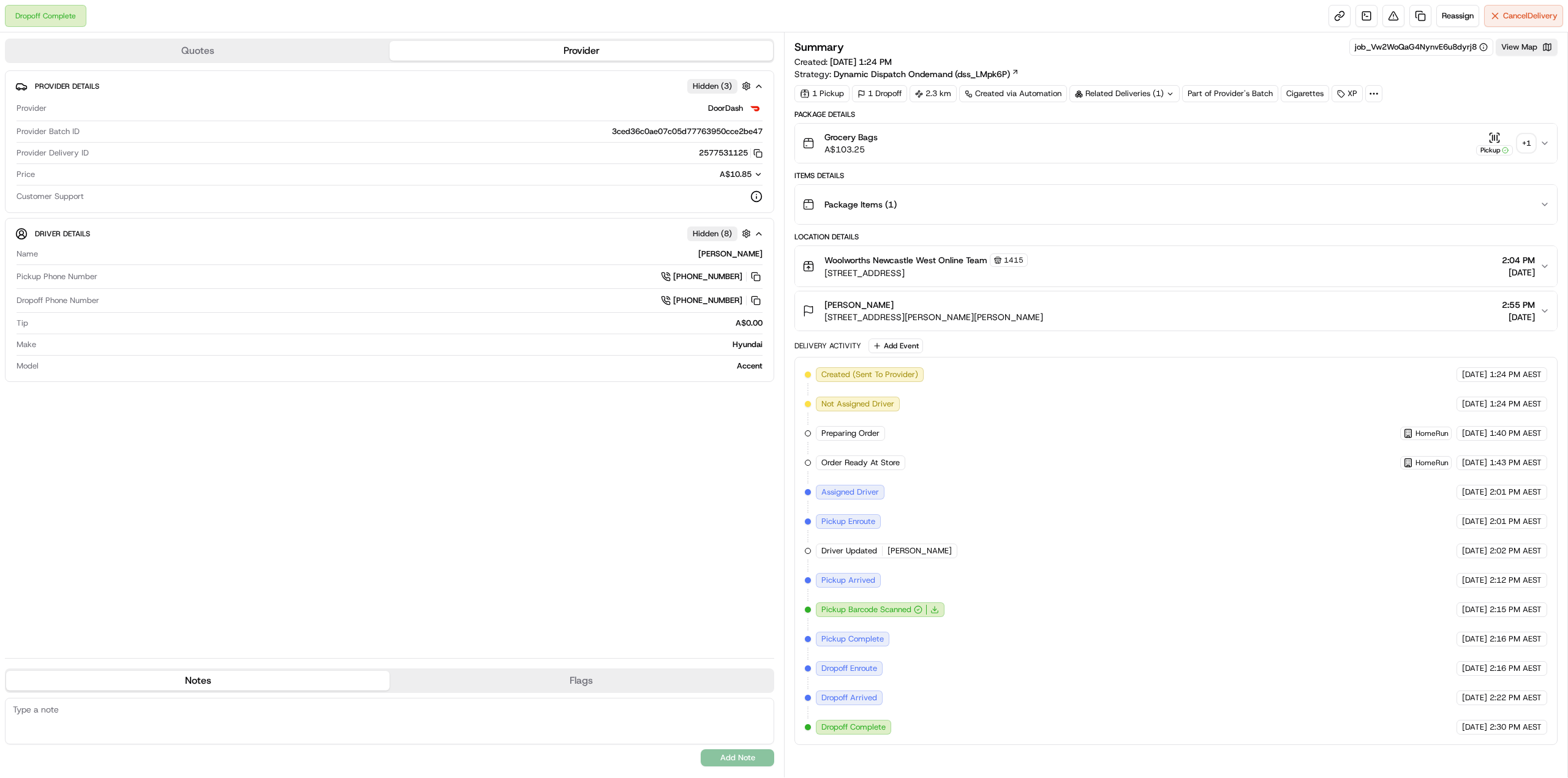
click at [1538, 141] on div "Grocery Bags A$103.25 Pickup + 1" at bounding box center [1171, 143] width 738 height 25
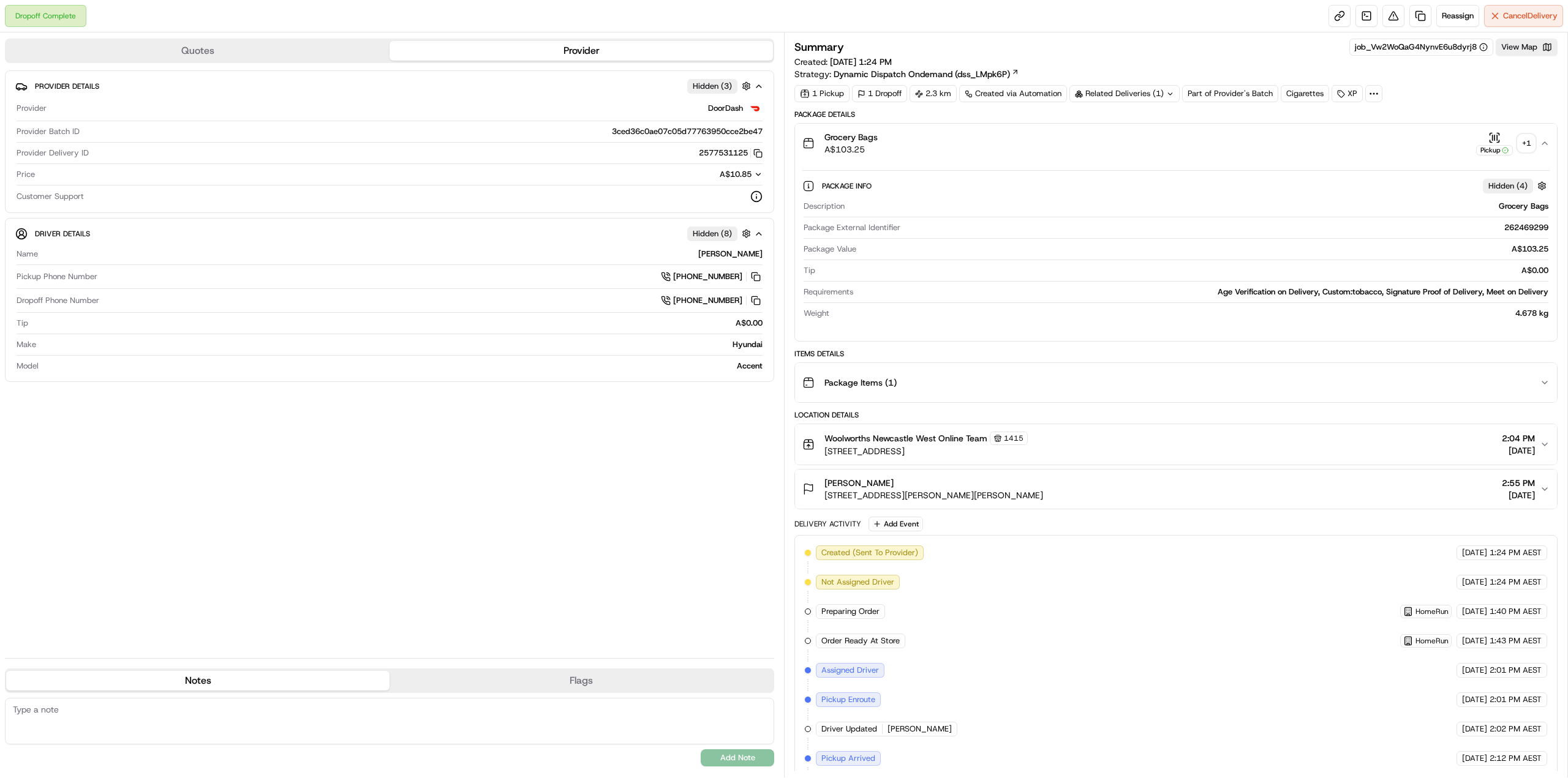
click at [1516, 150] on button "Pickup + 1" at bounding box center [1505, 144] width 59 height 24
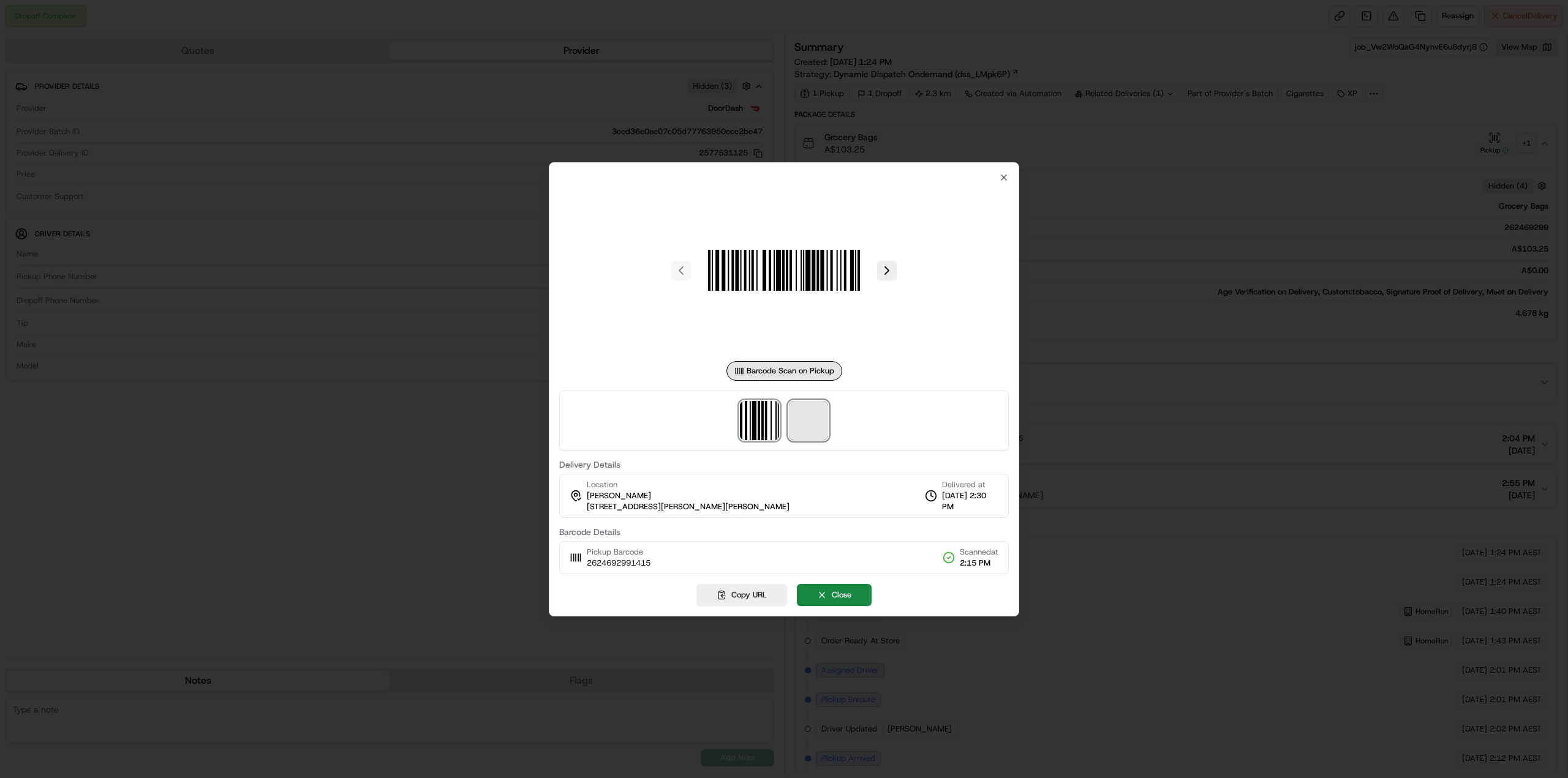
click at [821, 431] on span at bounding box center [808, 420] width 40 height 40
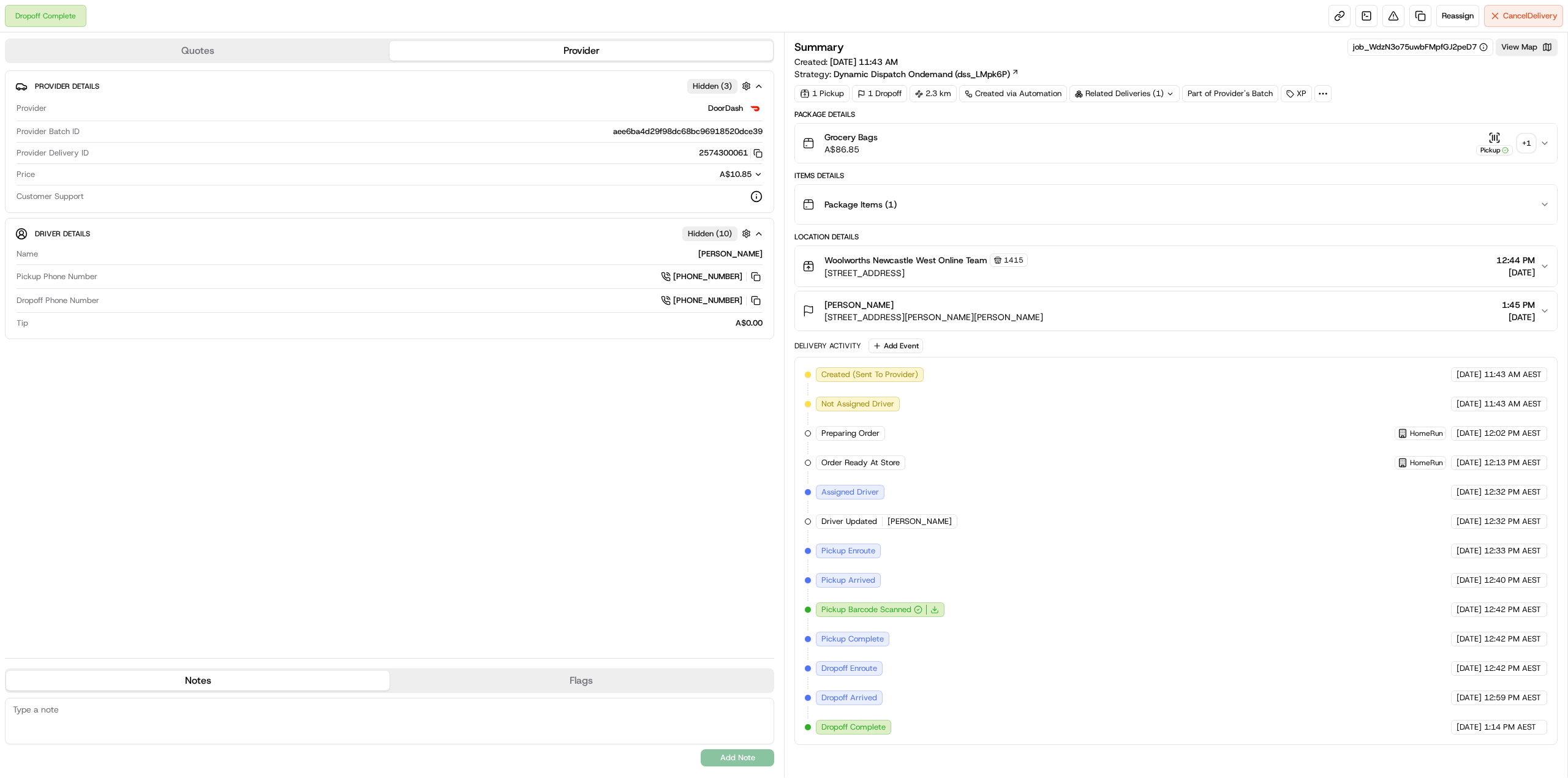
click at [1543, 142] on icon "button" at bounding box center [1544, 143] width 10 height 10
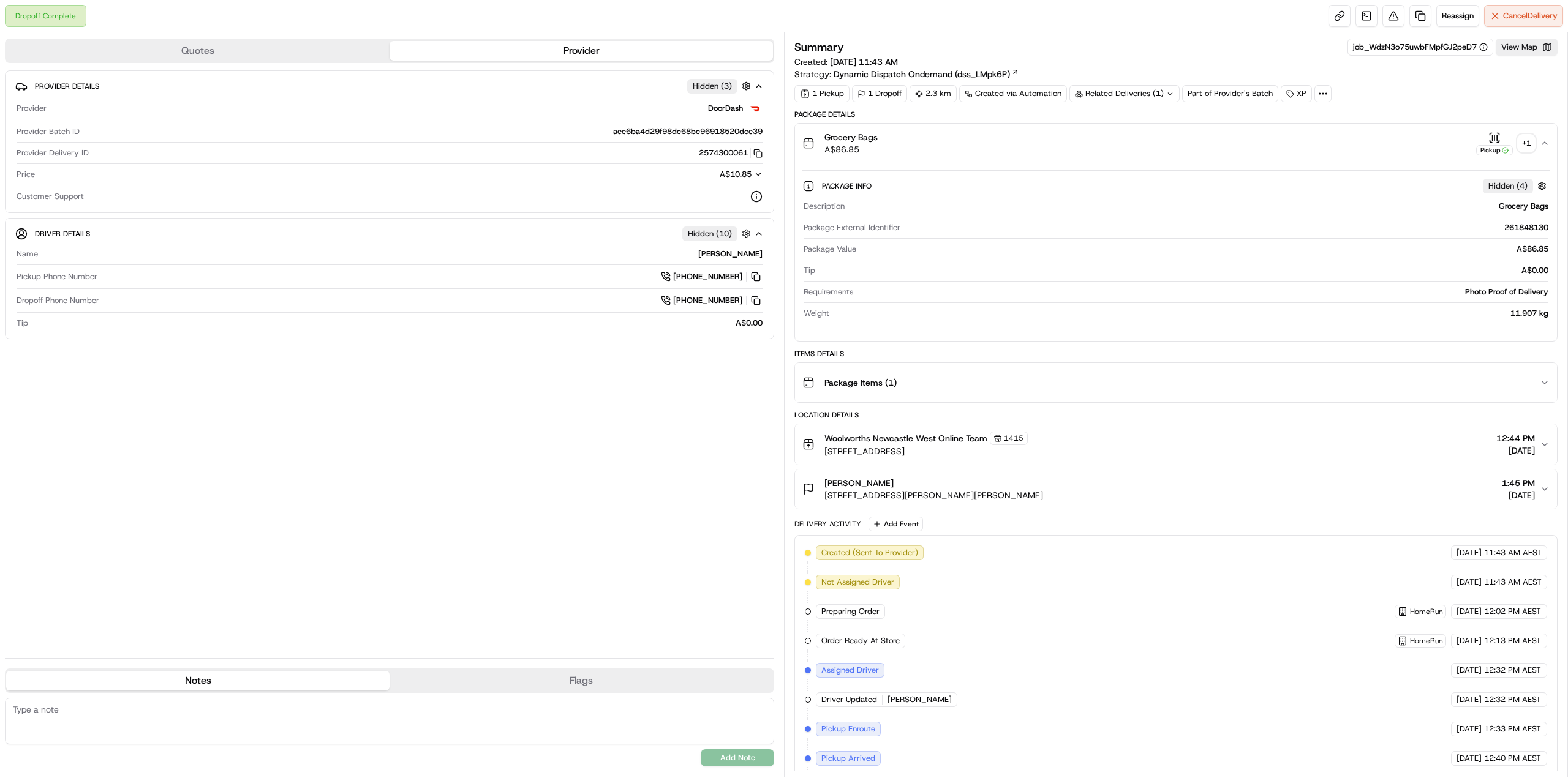
click at [1527, 145] on div "+ 1" at bounding box center [1526, 143] width 18 height 18
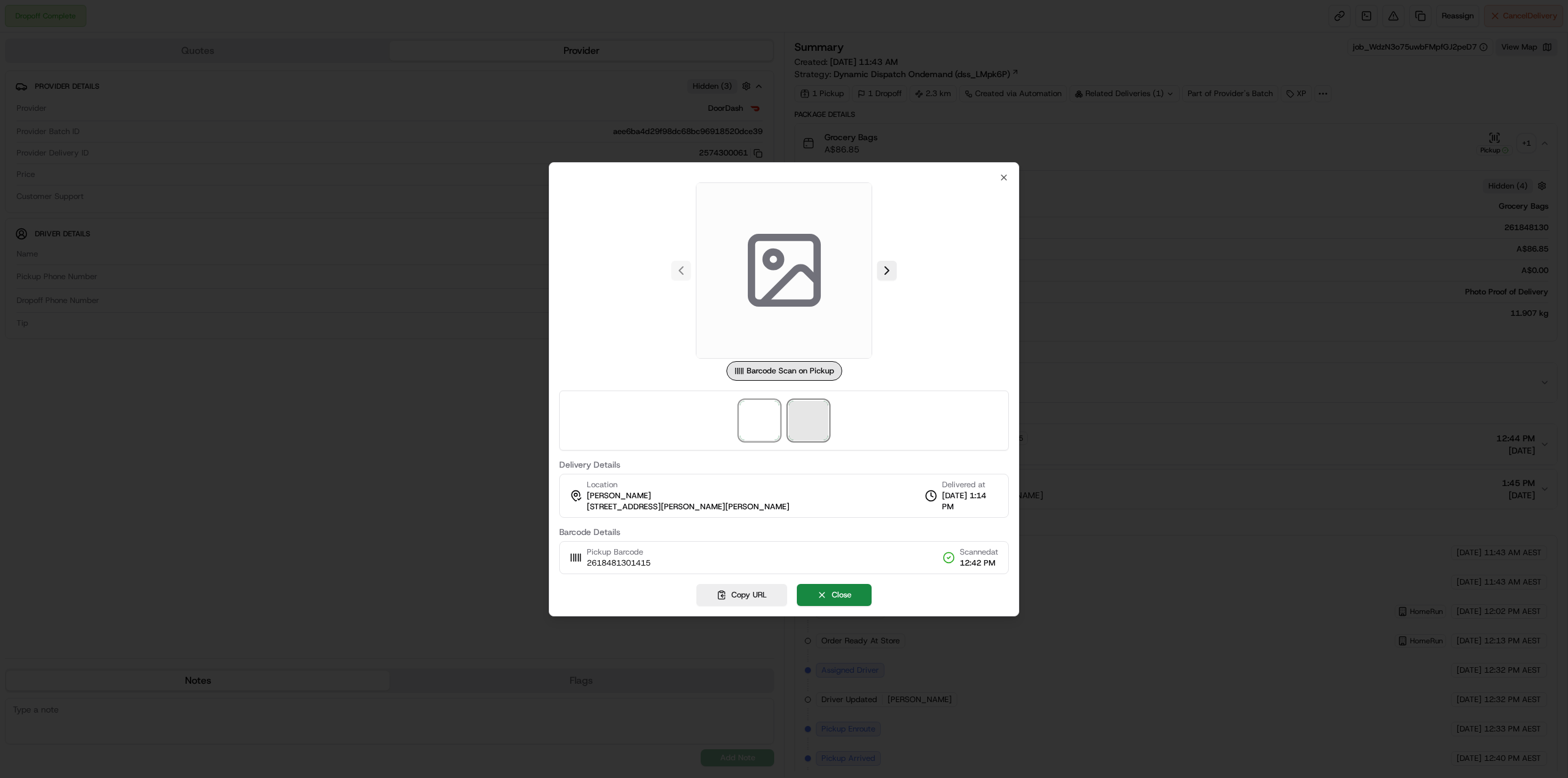
click at [802, 418] on span at bounding box center [808, 420] width 40 height 40
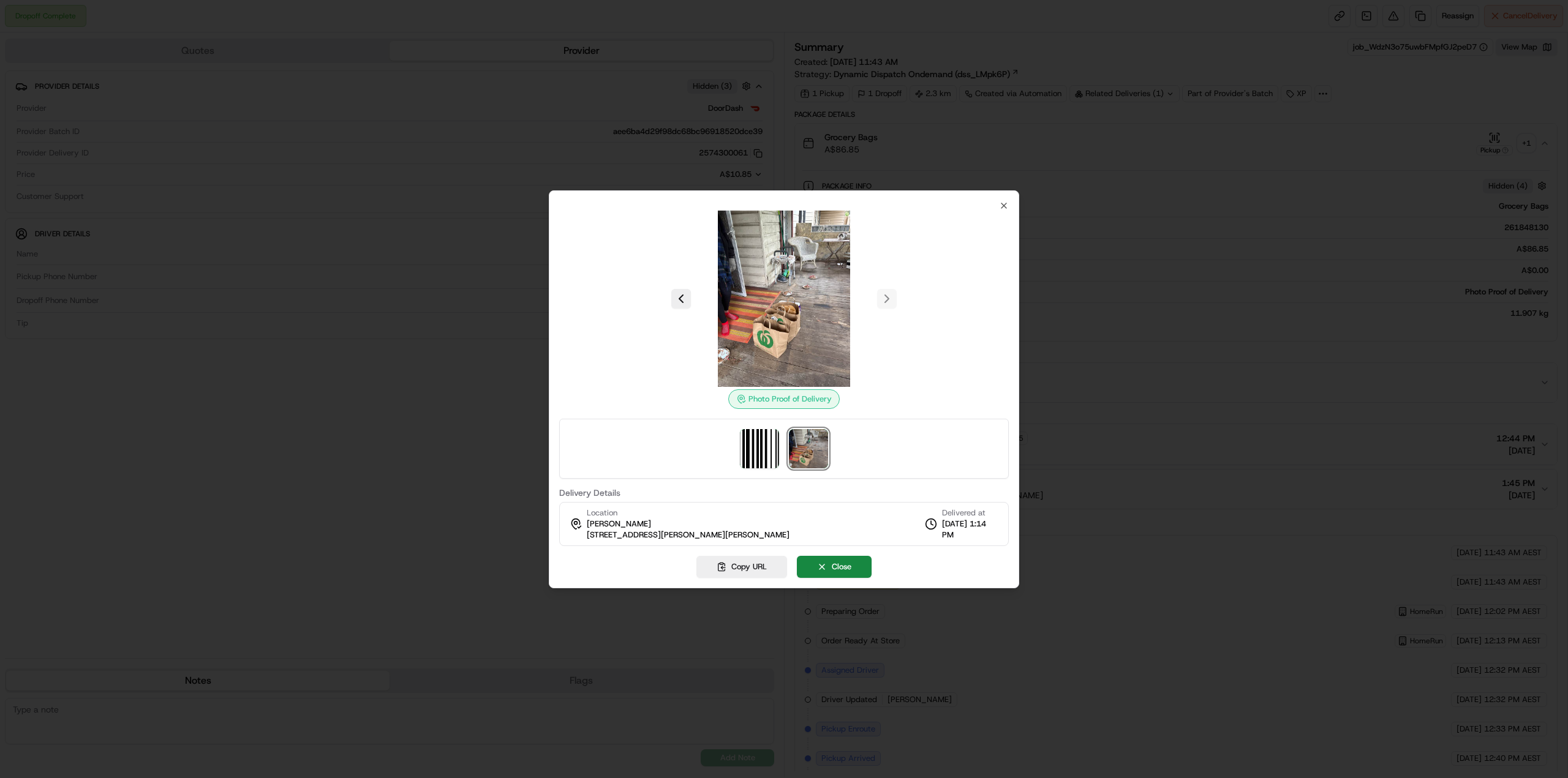
click at [1301, 228] on div at bounding box center [784, 389] width 1568 height 778
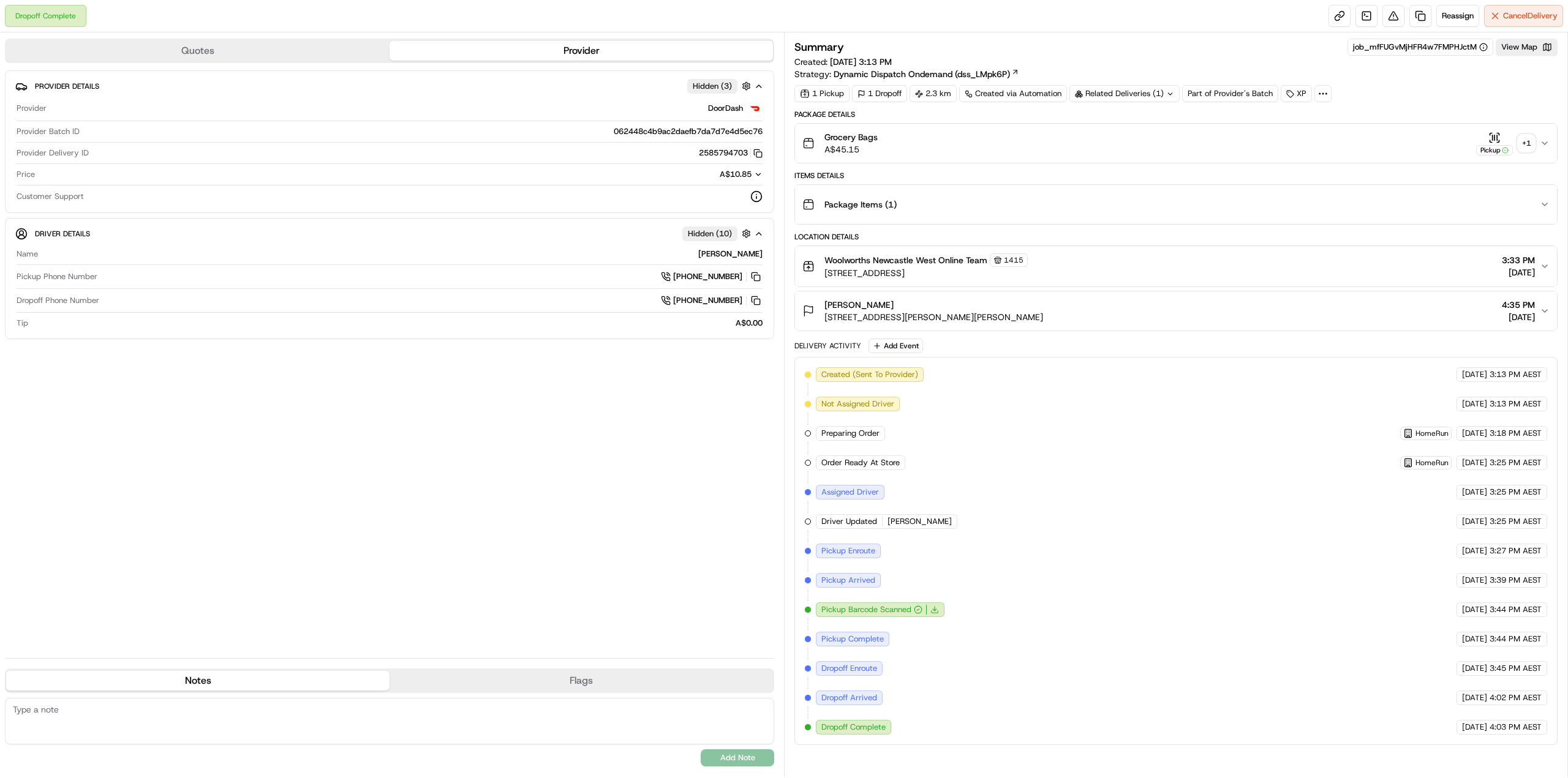
click at [1526, 147] on div "+ 1" at bounding box center [1526, 143] width 18 height 18
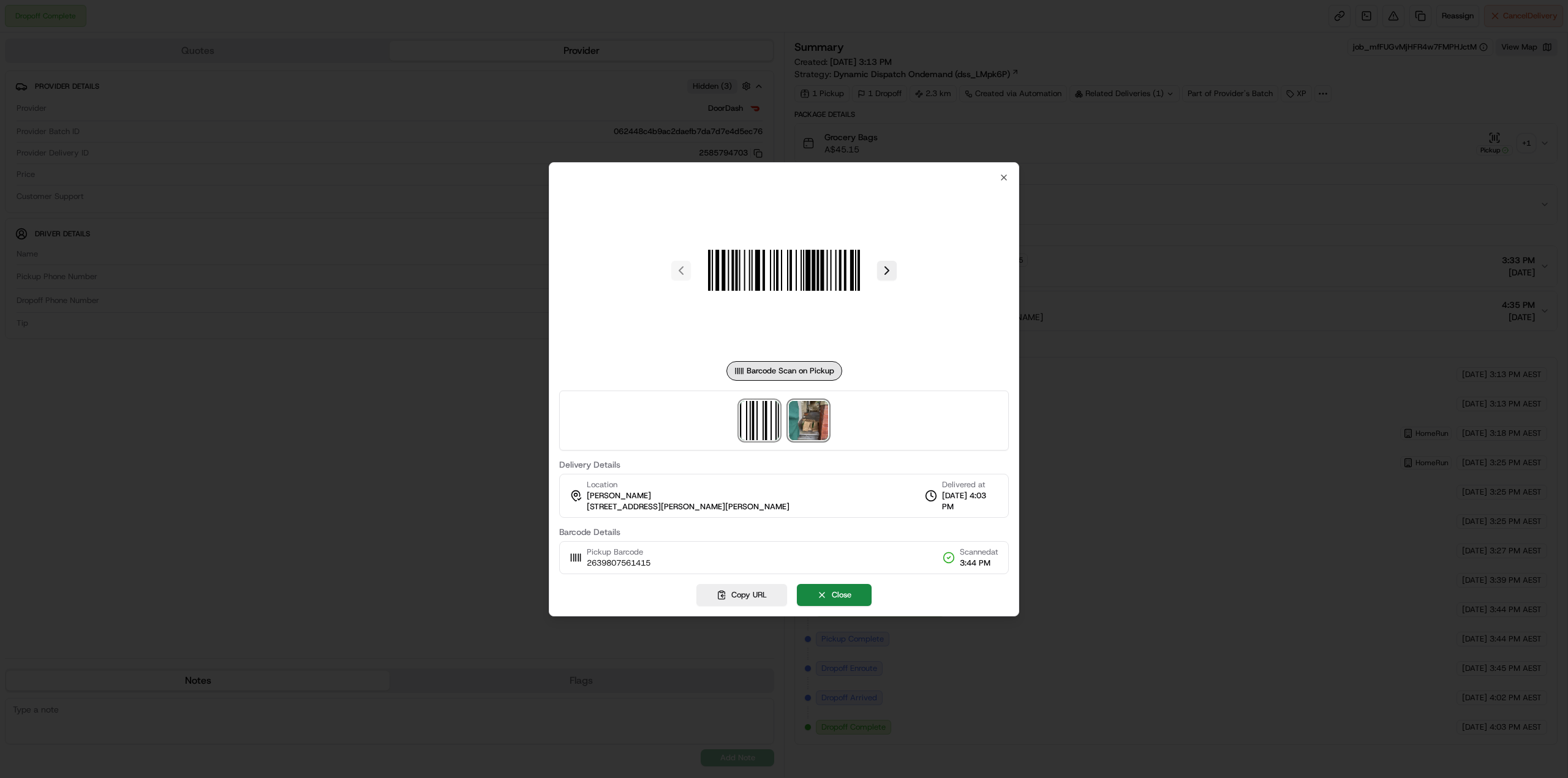
click at [813, 406] on img at bounding box center [808, 420] width 40 height 40
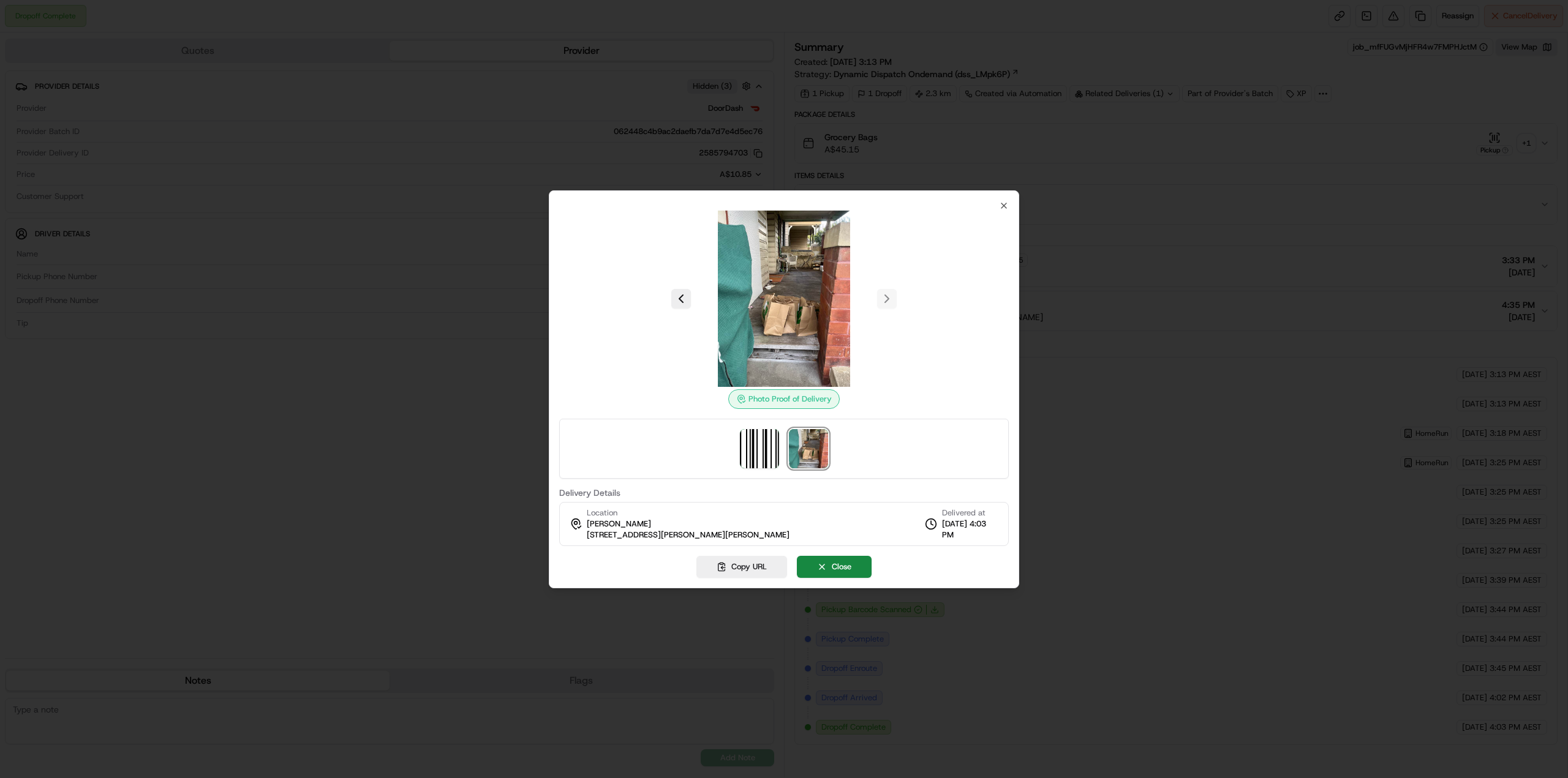
click at [1209, 383] on div at bounding box center [784, 389] width 1568 height 778
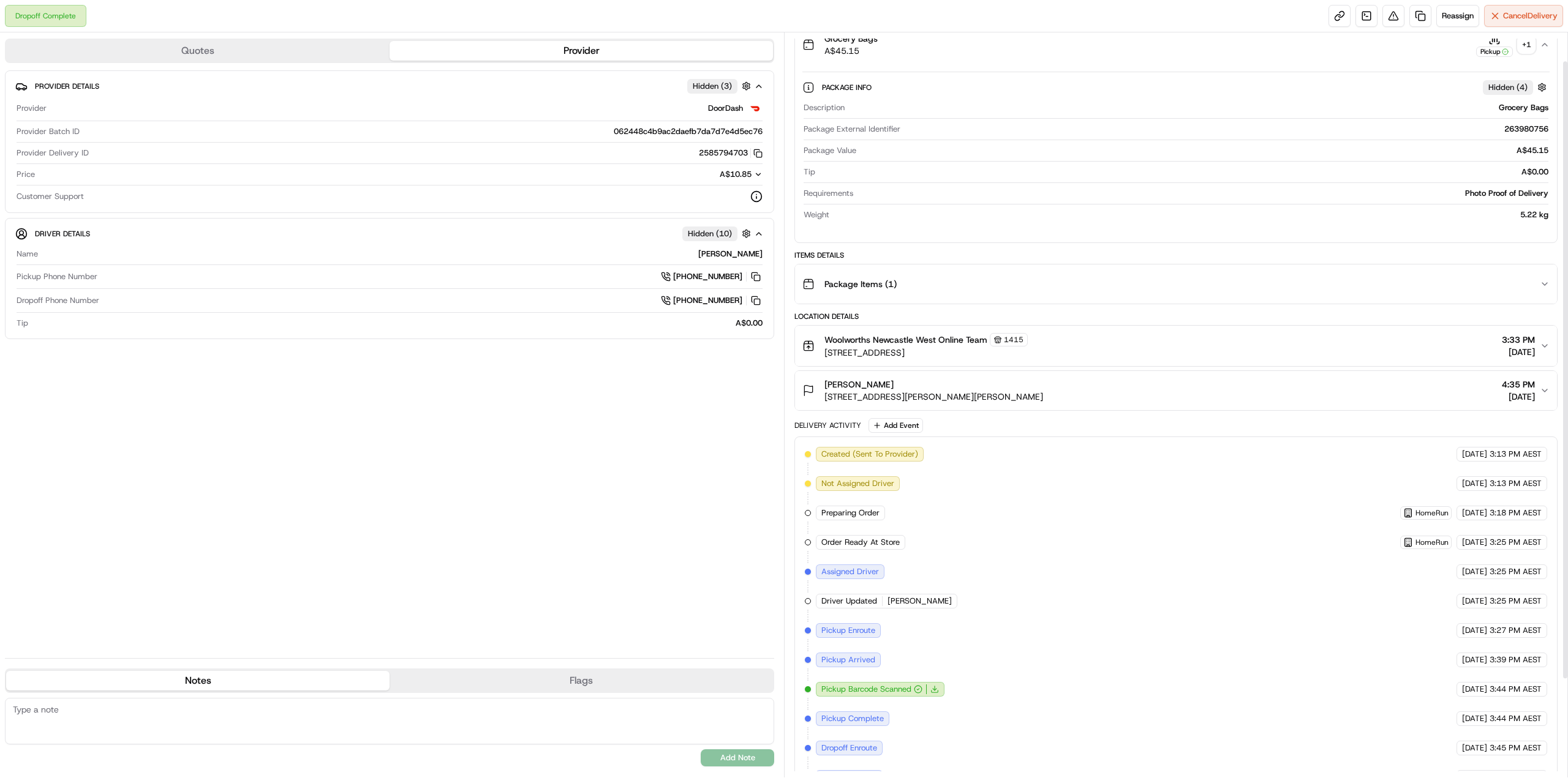
scroll to position [152, 0]
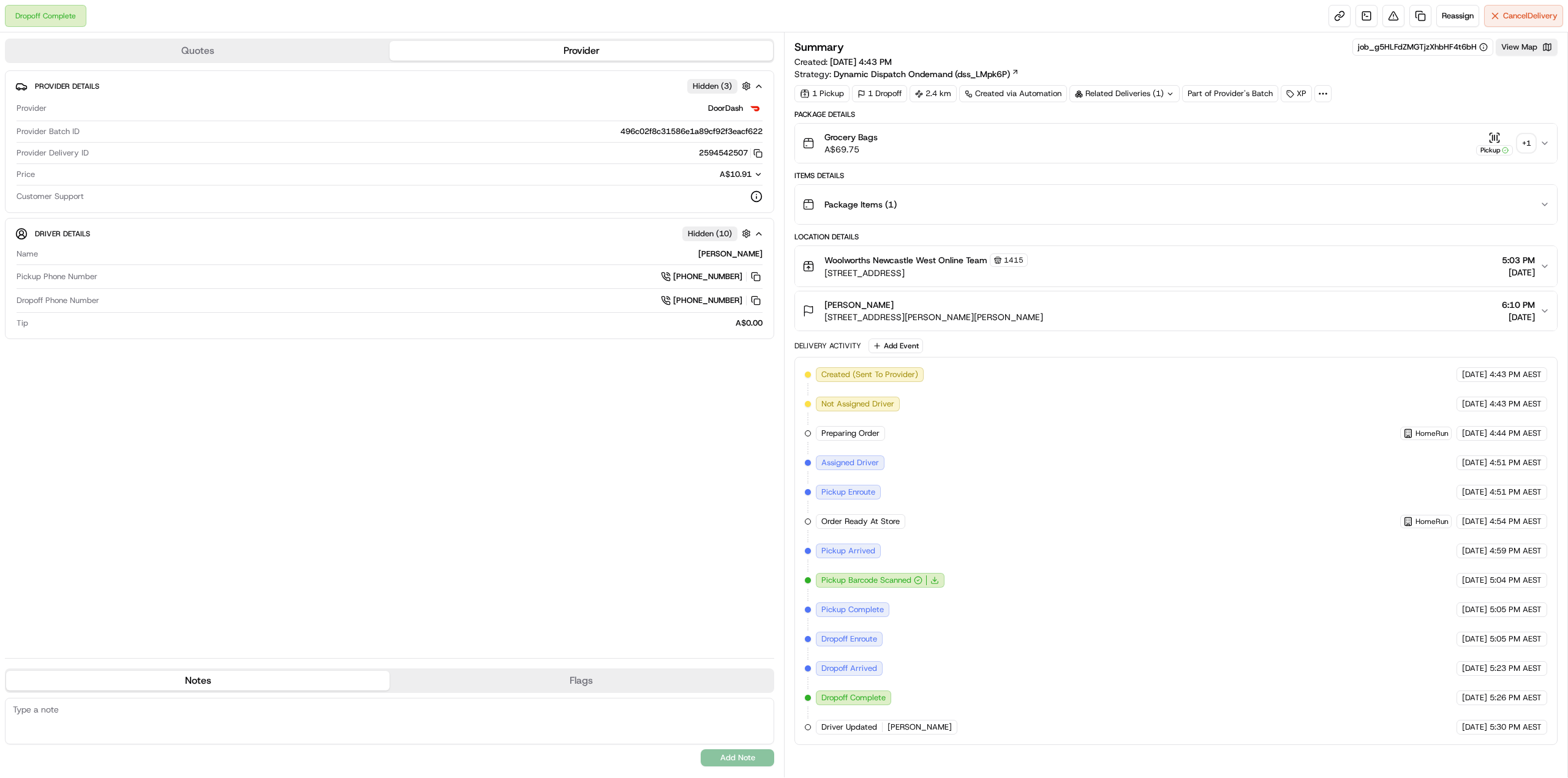
click at [316, 42] on button "Quotes" at bounding box center [198, 50] width 384 height 19
click at [475, 43] on button "Provider" at bounding box center [581, 50] width 384 height 19
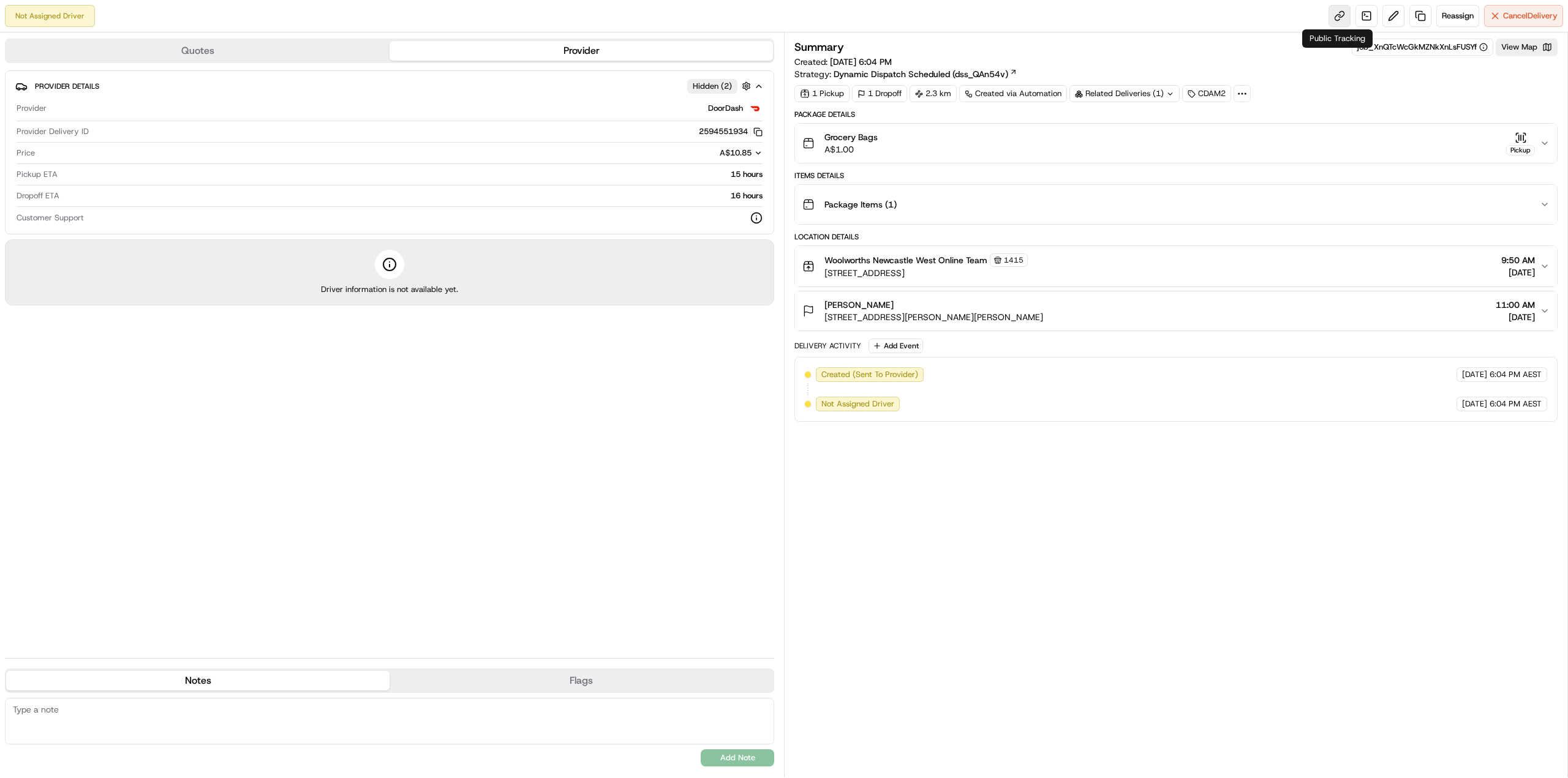
click at [1337, 17] on link at bounding box center [1339, 16] width 22 height 22
